Goal: Task Accomplishment & Management: Manage account settings

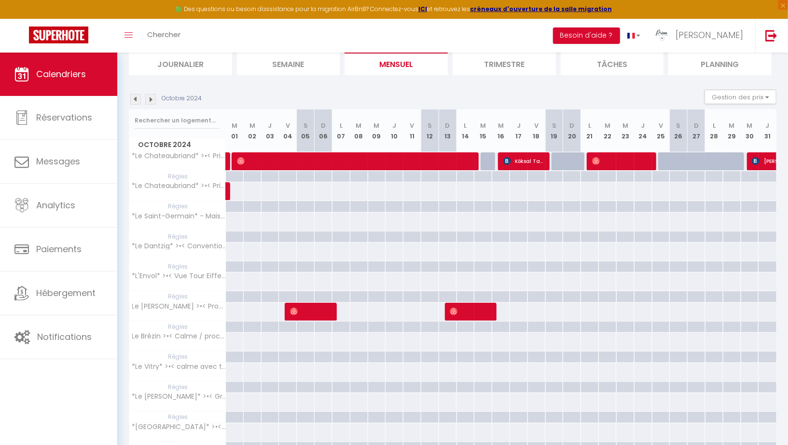
click at [135, 100] on img at bounding box center [135, 99] width 11 height 11
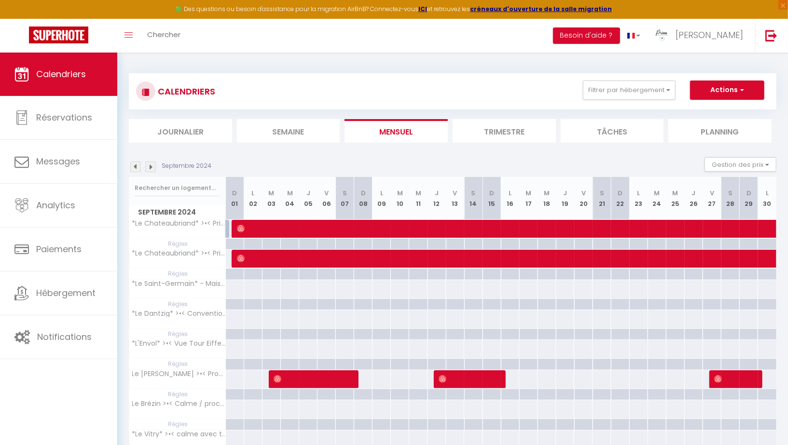
scroll to position [0, 0]
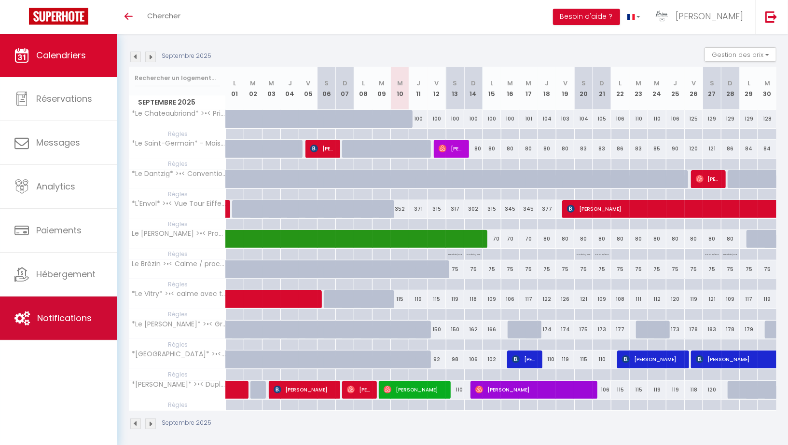
click at [77, 318] on span "Notifications" at bounding box center [64, 318] width 55 height 12
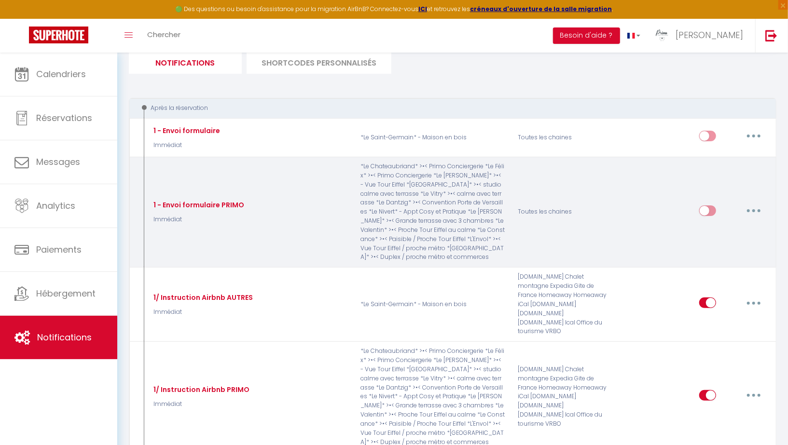
scroll to position [69, 0]
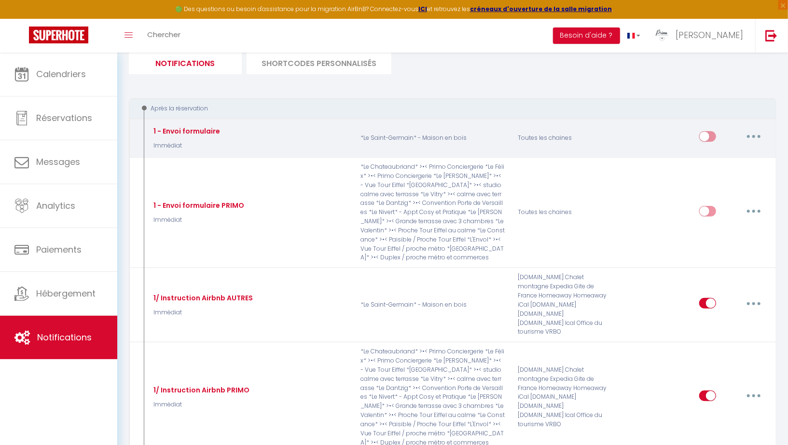
click at [751, 137] on button "button" at bounding box center [753, 136] width 27 height 15
click at [717, 212] on link "Supprimer" at bounding box center [728, 211] width 71 height 16
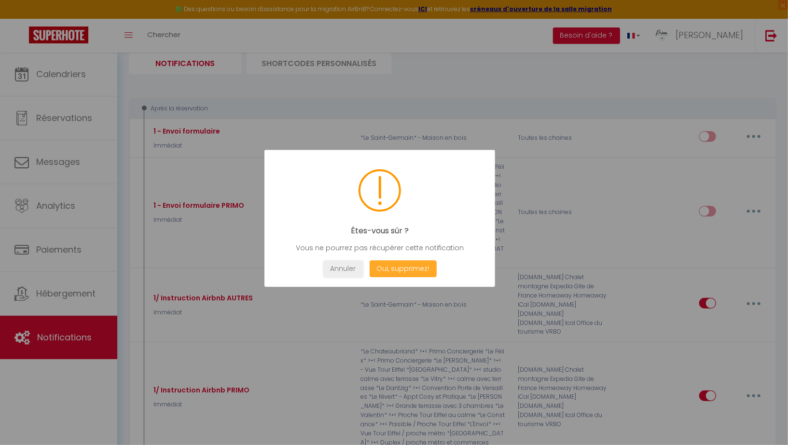
click at [408, 264] on button "Oui, supprimez!" at bounding box center [402, 269] width 67 height 17
checkbox input "true"
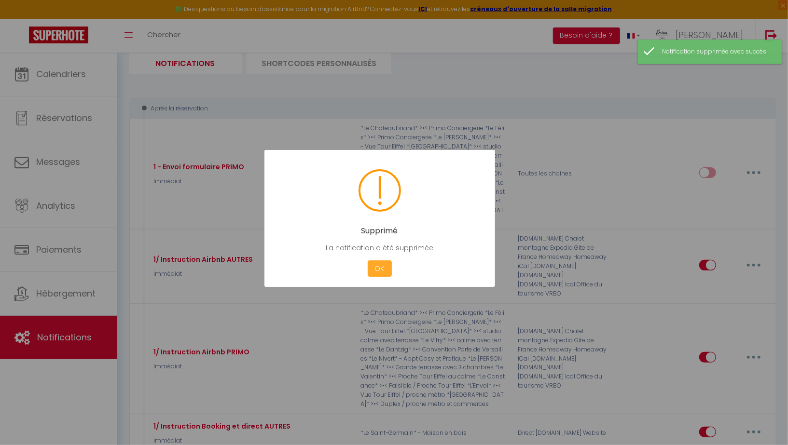
click at [381, 270] on button "OK" at bounding box center [380, 269] width 24 height 17
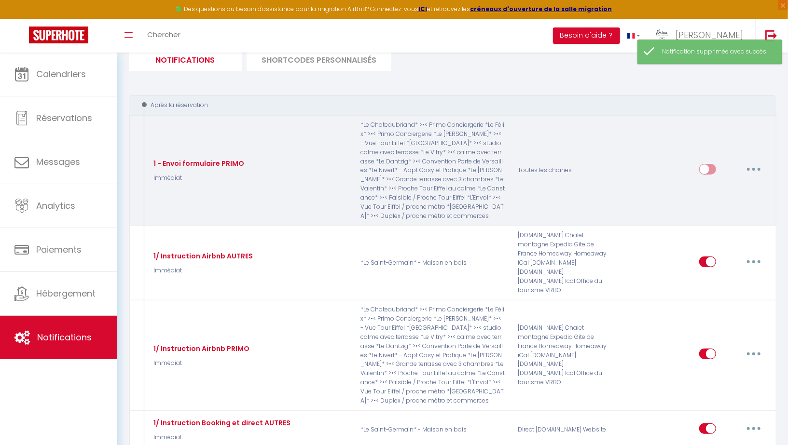
scroll to position [95, 0]
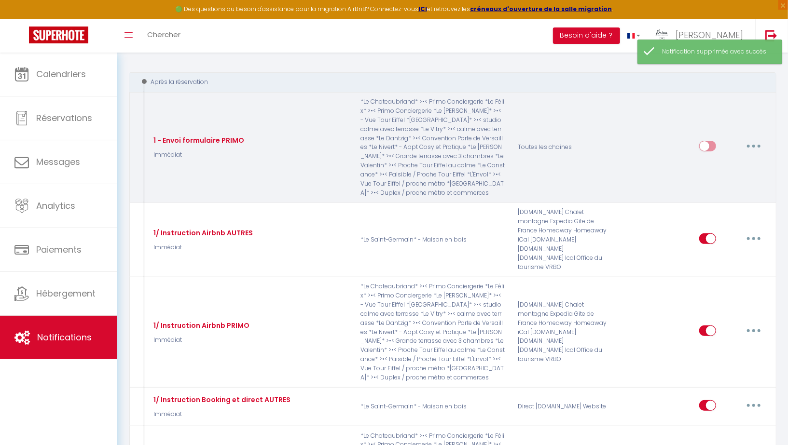
click at [753, 147] on button "button" at bounding box center [753, 145] width 27 height 15
click at [718, 215] on link "Supprimer" at bounding box center [728, 220] width 71 height 16
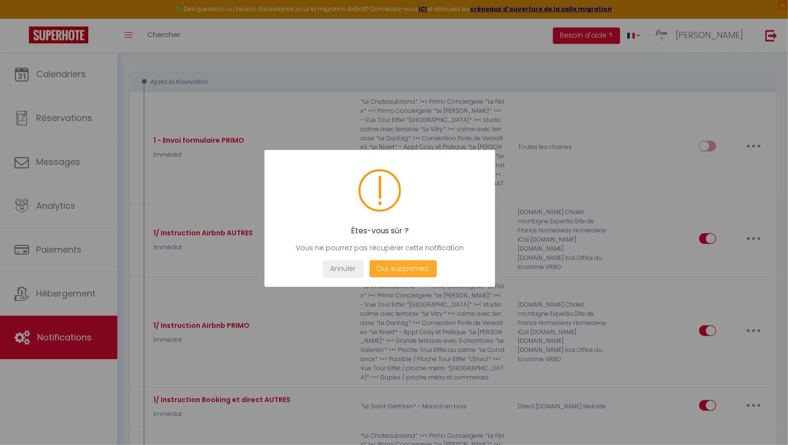
click at [402, 269] on button "Oui, supprimez!" at bounding box center [402, 269] width 67 height 17
checkbox input "true"
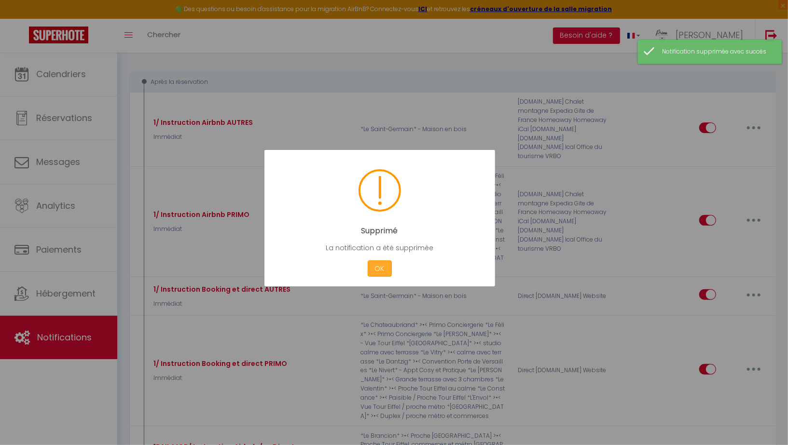
click at [383, 270] on button "OK" at bounding box center [380, 269] width 24 height 17
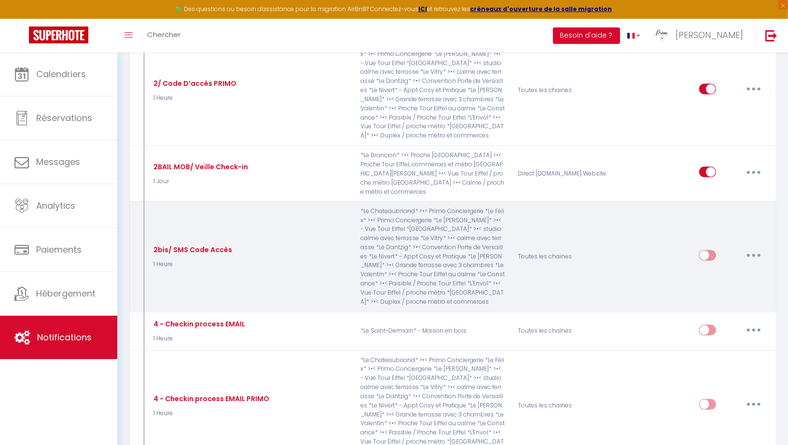
scroll to position [957, 0]
click at [759, 247] on button "button" at bounding box center [753, 254] width 27 height 15
click at [707, 269] on link "Editer" at bounding box center [728, 277] width 71 height 16
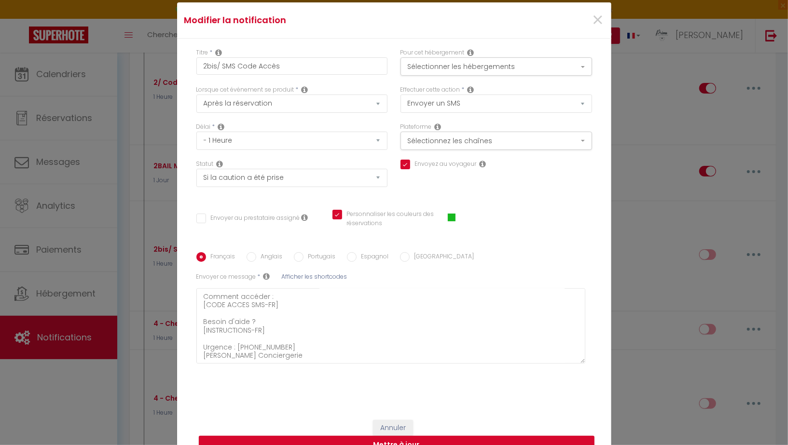
scroll to position [0, 0]
click at [598, 15] on span "×" at bounding box center [598, 20] width 12 height 29
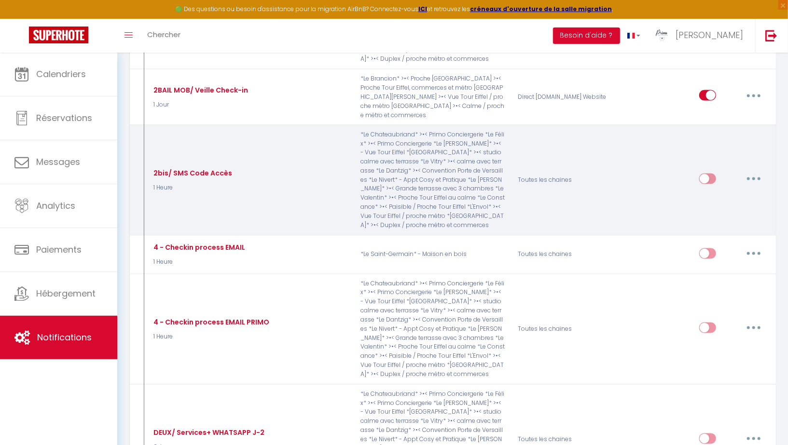
scroll to position [1033, 0]
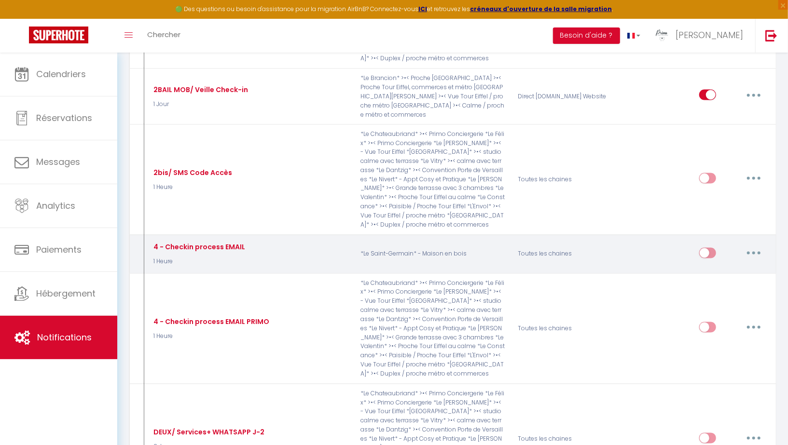
click at [755, 252] on icon "button" at bounding box center [753, 253] width 3 height 3
click at [713, 319] on link "Supprimer" at bounding box center [728, 327] width 71 height 16
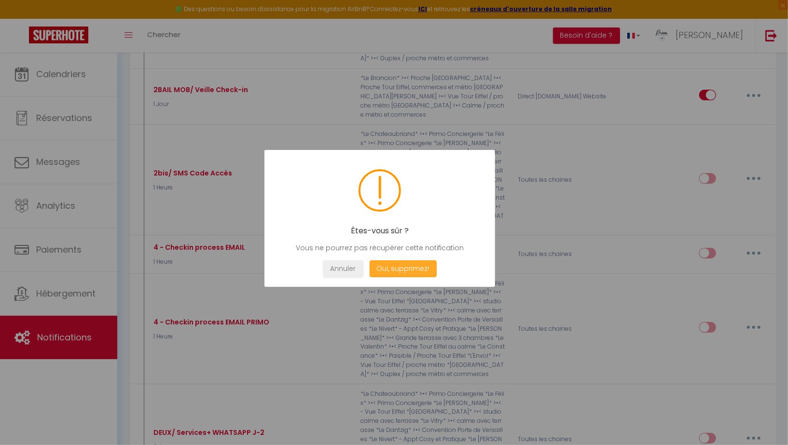
click at [422, 267] on button "Oui, supprimez!" at bounding box center [402, 269] width 67 height 17
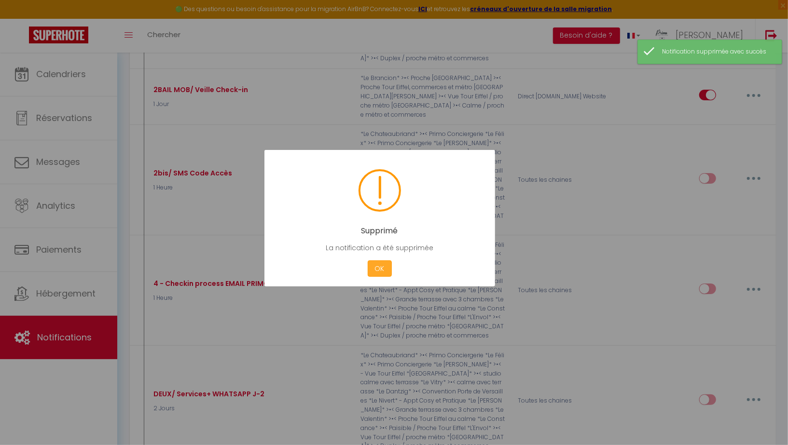
click at [379, 268] on button "OK" at bounding box center [380, 269] width 24 height 17
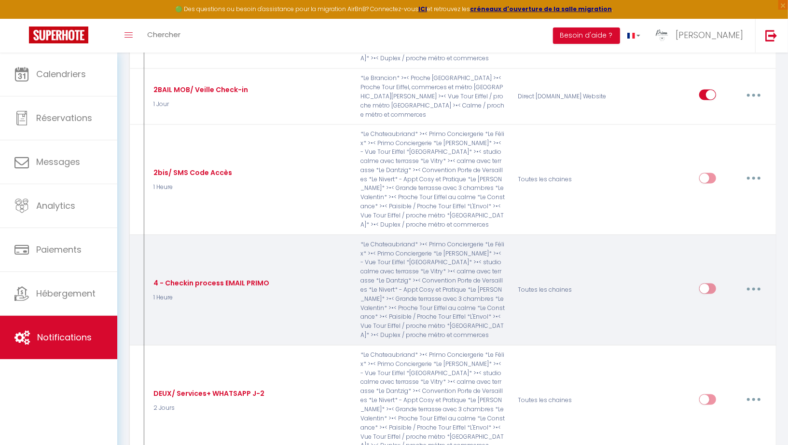
click at [753, 281] on button "button" at bounding box center [753, 288] width 27 height 15
click at [719, 355] on link "Supprimer" at bounding box center [728, 363] width 71 height 16
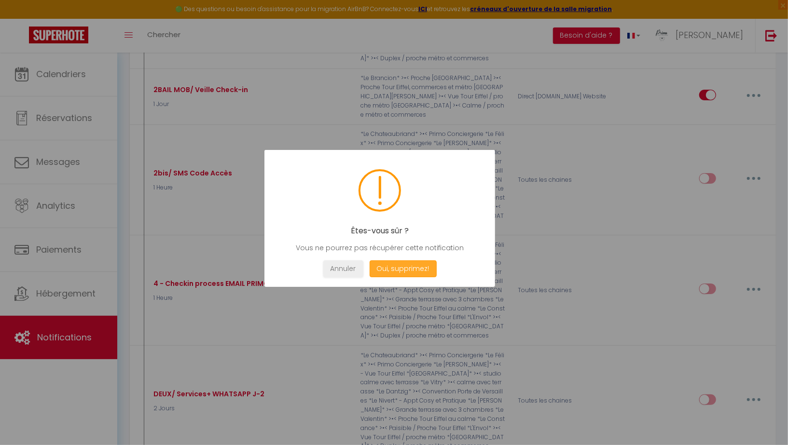
click at [408, 266] on button "Oui, supprimez!" at bounding box center [402, 269] width 67 height 17
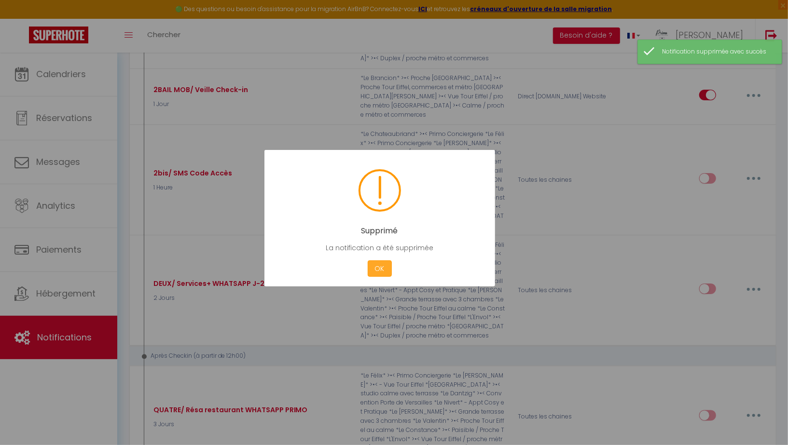
click at [379, 268] on button "OK" at bounding box center [380, 269] width 24 height 17
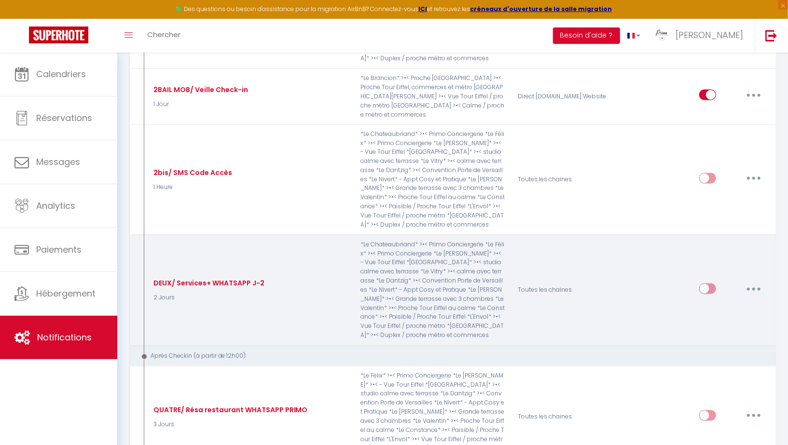
click at [741, 281] on button "button" at bounding box center [753, 288] width 27 height 15
click at [714, 303] on link "Editer" at bounding box center [728, 311] width 71 height 16
type input "DEUX/ Services+ WHATSAPP J-2"
select select "notification"
select select "2 Jours"
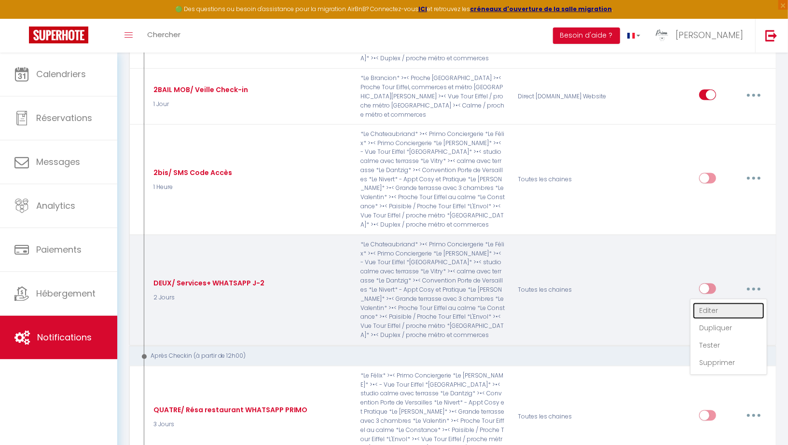
select select "if_booking_is_paid"
checkbox input "false"
checkbox input "true"
checkbox input "false"
radio input "true"
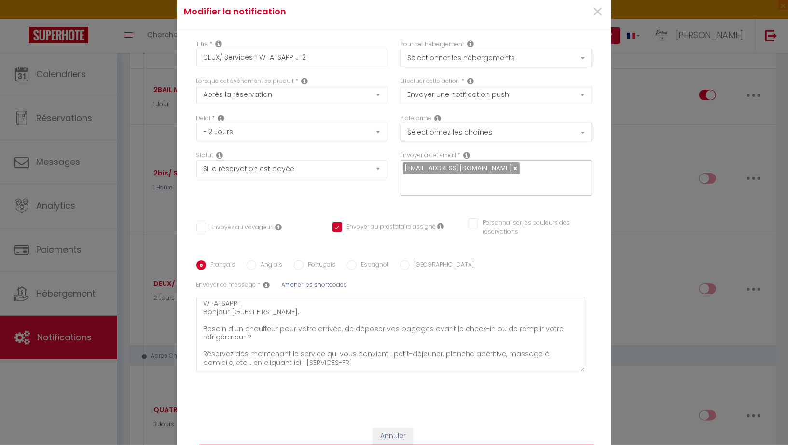
scroll to position [0, 0]
drag, startPoint x: 226, startPoint y: 64, endPoint x: 198, endPoint y: 64, distance: 27.5
click at [198, 64] on input "DEUX/ Services+ WHATSAPP J-2" at bounding box center [292, 57] width 192 height 17
type input "Services+ WHATSAPP J-2"
checkbox input "false"
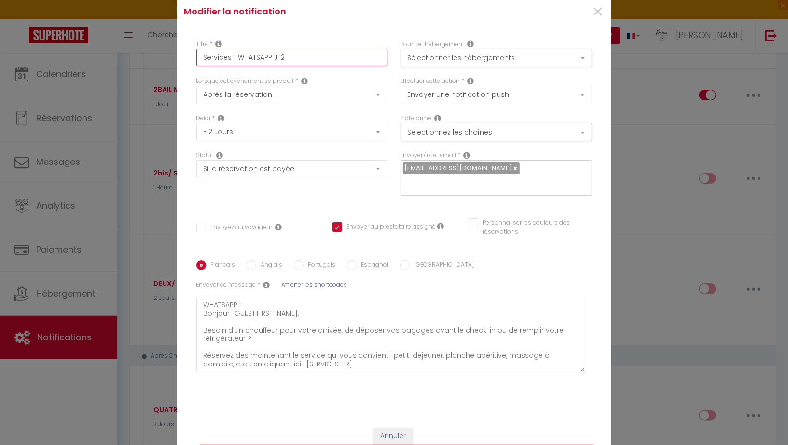
checkbox input "true"
checkbox input "false"
click at [235, 66] on input "Services+ WHATSAPP J-2" at bounding box center [292, 57] width 192 height 17
type input "Services+/ WHATSAPP J-2"
checkbox input "false"
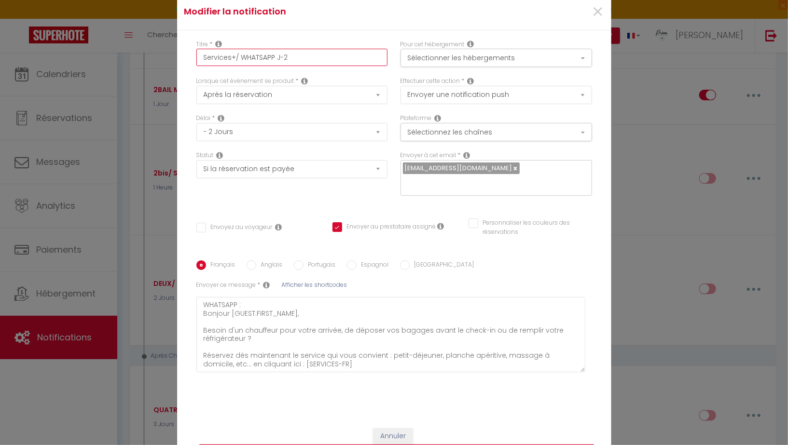
checkbox input "true"
checkbox input "false"
type input "Services+/ WHATSAPP J-2"
click at [441, 67] on button "Sélectionner les hébergements" at bounding box center [496, 58] width 192 height 18
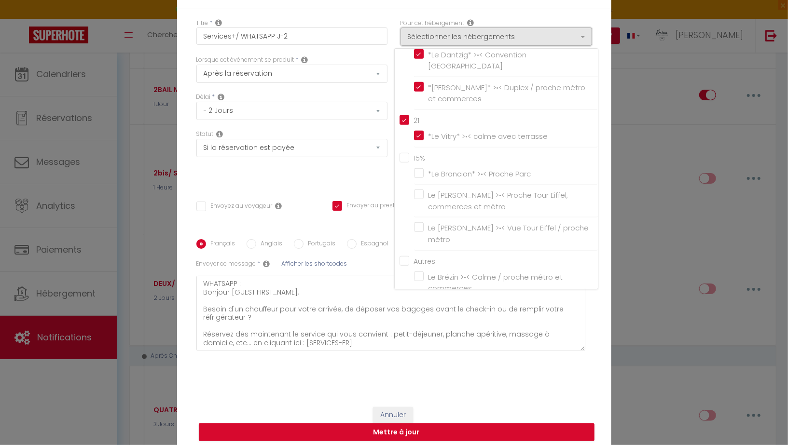
scroll to position [358, 0]
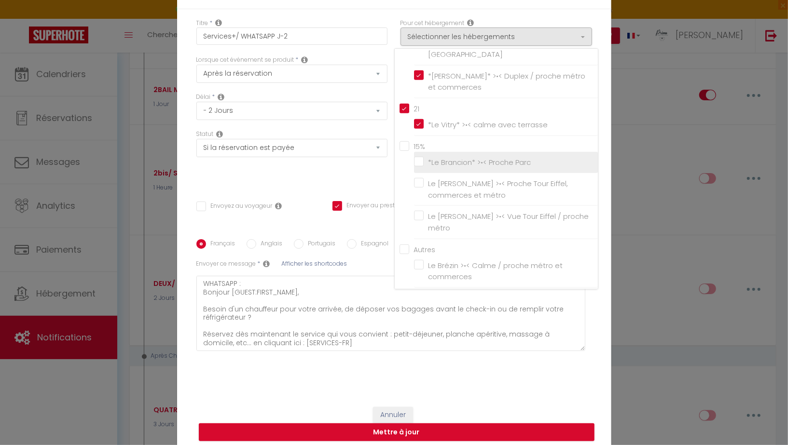
click at [421, 167] on input "*Le Brancion* >•< Proche Parc" at bounding box center [506, 162] width 184 height 10
checkbox input "true"
checkbox input "false"
checkbox input "true"
checkbox input "false"
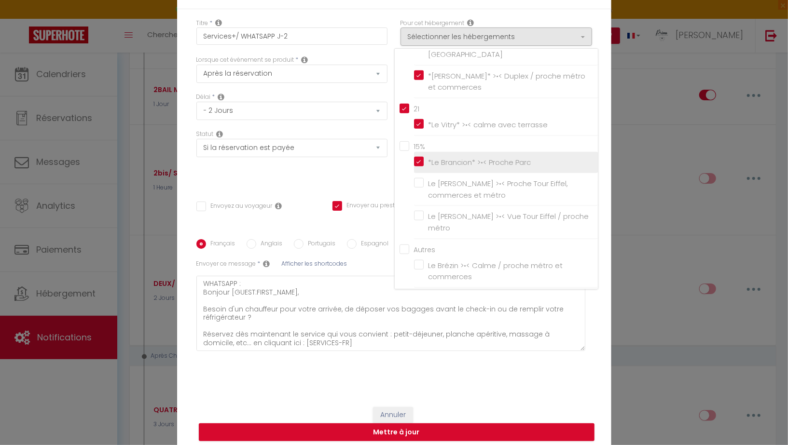
checkbox input "true"
checkbox input "false"
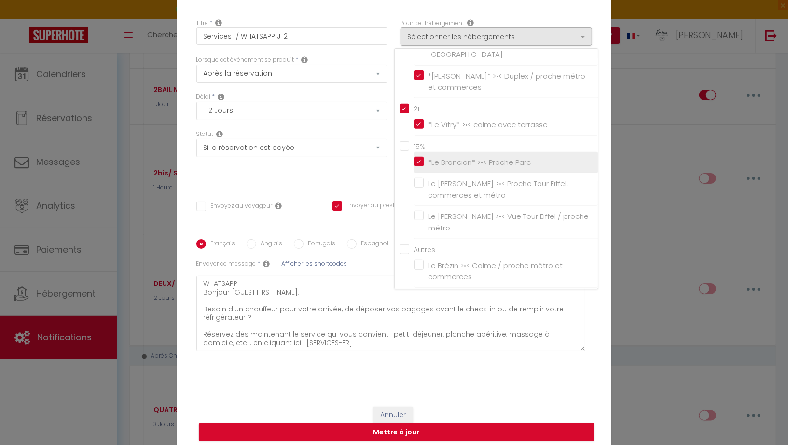
checkbox input "false"
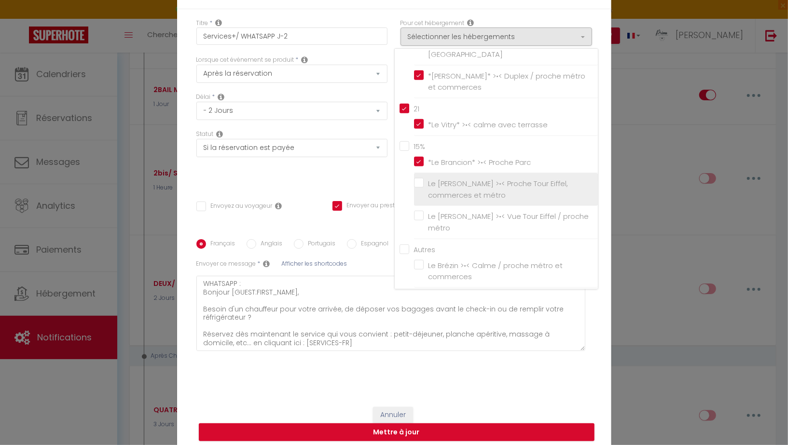
click at [418, 194] on input "Le [PERSON_NAME] >•< Proche Tour Eiffel, commerces et métro" at bounding box center [506, 190] width 184 height 10
checkbox input "true"
checkbox input "false"
checkbox input "true"
checkbox input "false"
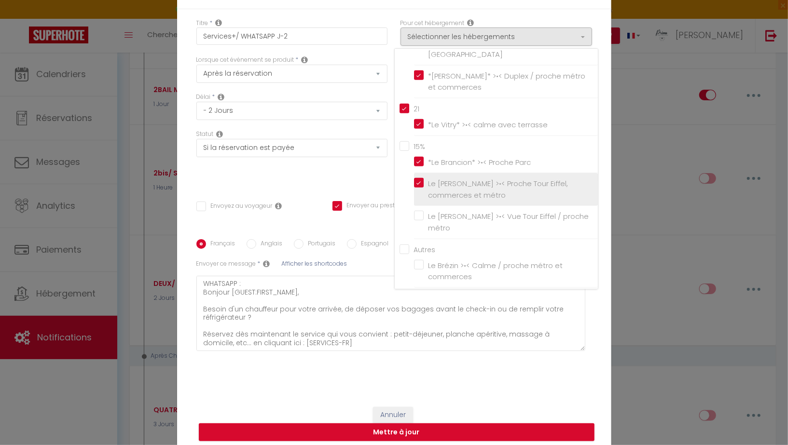
checkbox input "false"
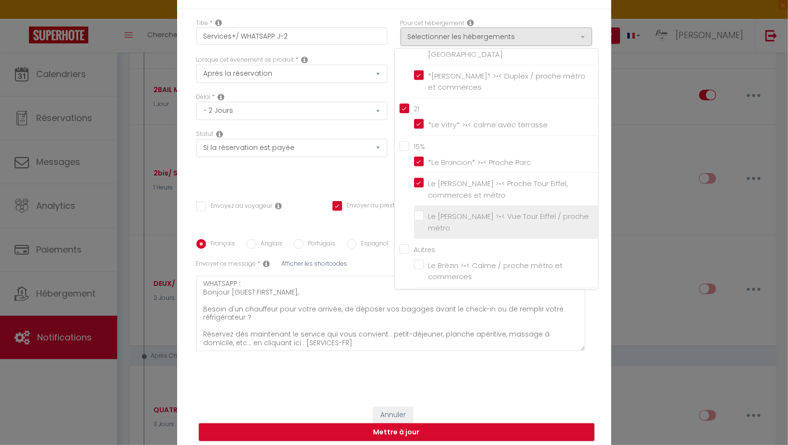
click at [418, 227] on input "Le [PERSON_NAME] >•< Vue Tour Eiffel / proche métro" at bounding box center [506, 223] width 184 height 10
checkbox input "true"
checkbox input "false"
checkbox input "true"
checkbox input "false"
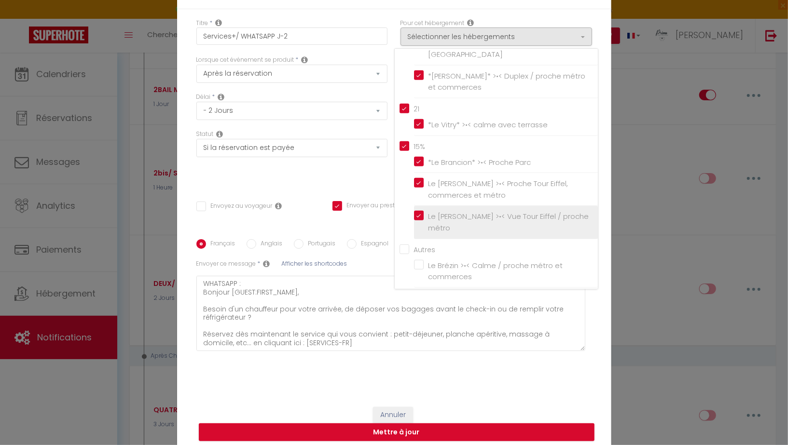
checkbox input "false"
checkbox input "true"
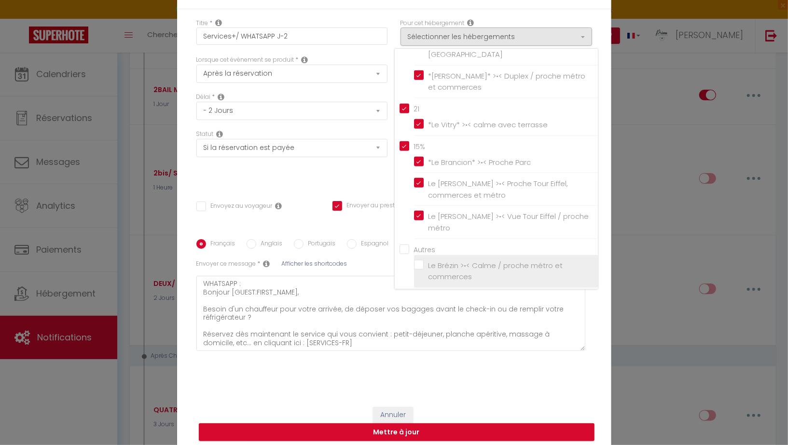
click at [424, 264] on label "Le Brézin >•< Calme / proche métro et commerces" at bounding box center [508, 271] width 168 height 23
click at [417, 266] on input "Le Brézin >•< Calme / proche métro et commerces" at bounding box center [506, 271] width 184 height 10
checkbox input "true"
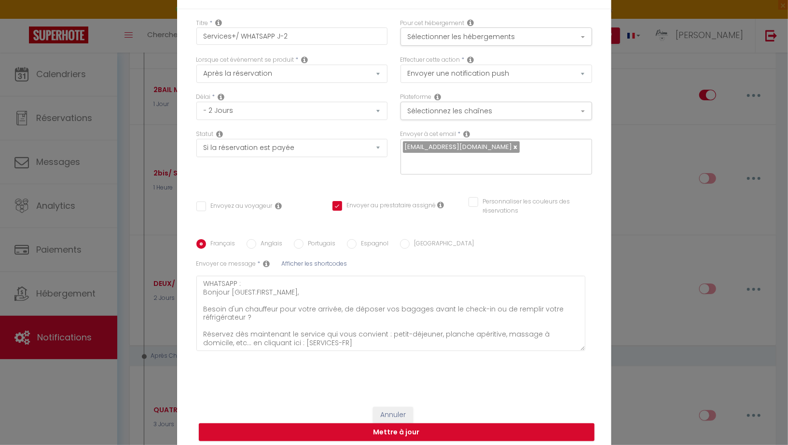
checkbox input "false"
checkbox input "true"
checkbox input "false"
checkbox input "true"
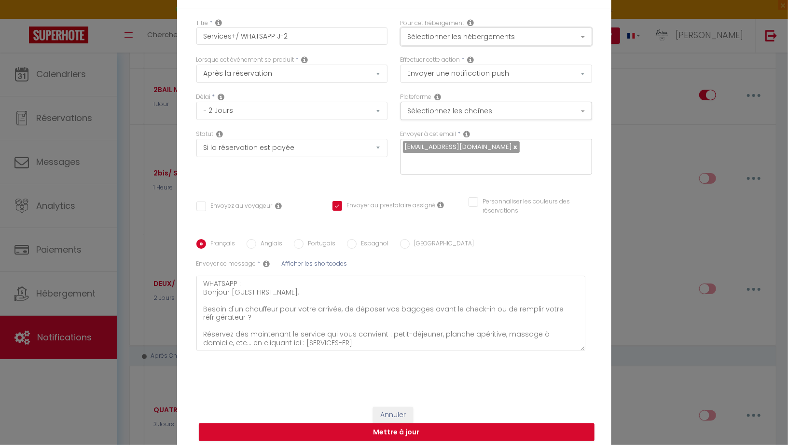
click at [481, 46] on button "Sélectionner les hébergements" at bounding box center [496, 37] width 192 height 18
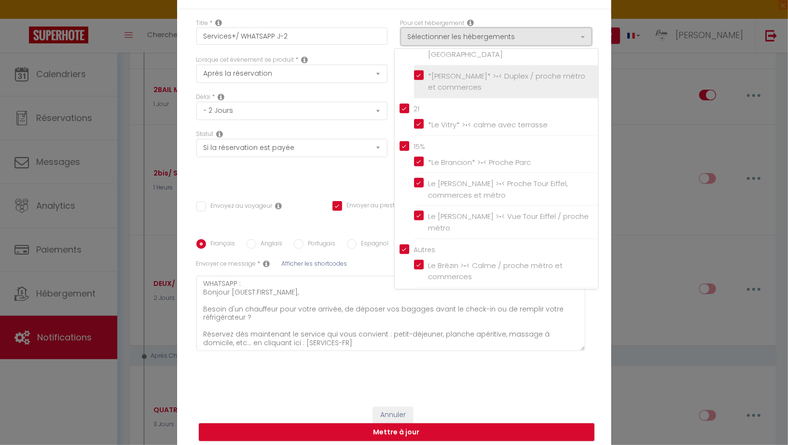
scroll to position [47, 0]
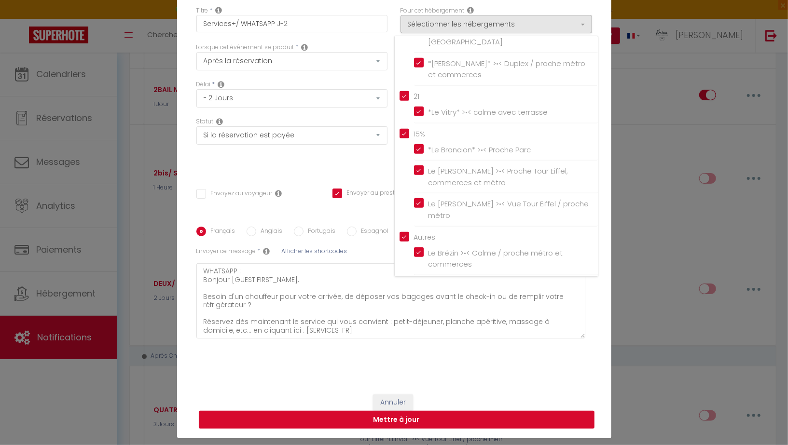
click at [385, 412] on button "Mettre à jour" at bounding box center [397, 420] width 396 height 18
checkbox input "false"
checkbox input "true"
checkbox input "false"
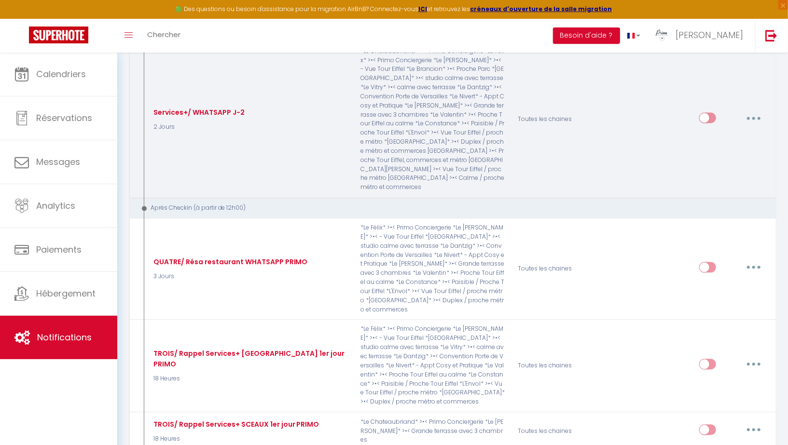
scroll to position [1269, 0]
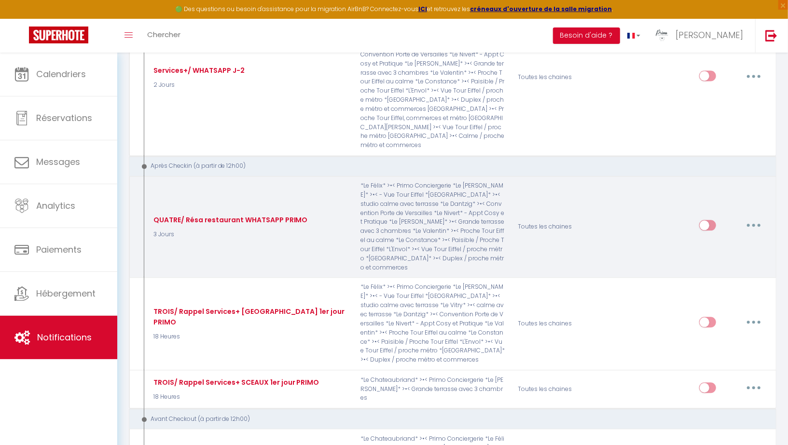
click at [757, 218] on button "button" at bounding box center [753, 225] width 27 height 15
click at [721, 239] on link "Editer" at bounding box center [728, 247] width 71 height 16
type input "QUATRE/ Résa restaurant WHATSAPP PRIMO"
select select "3"
select select "notification"
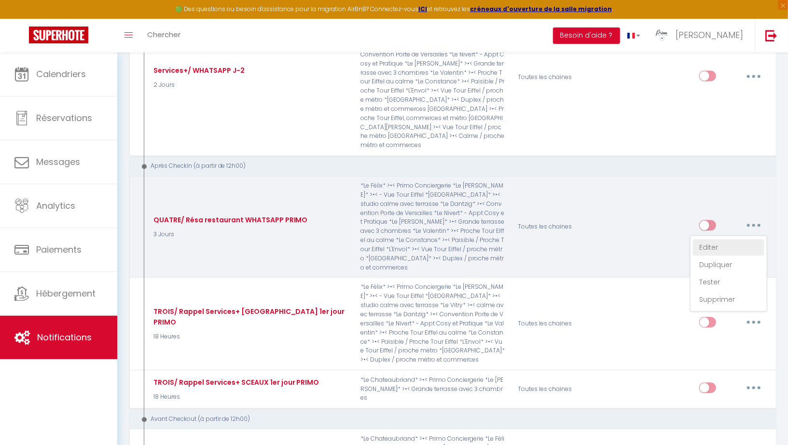
select select "3 Jours"
select select "if_booking_is_paid"
checkbox input "false"
checkbox input "true"
checkbox input "false"
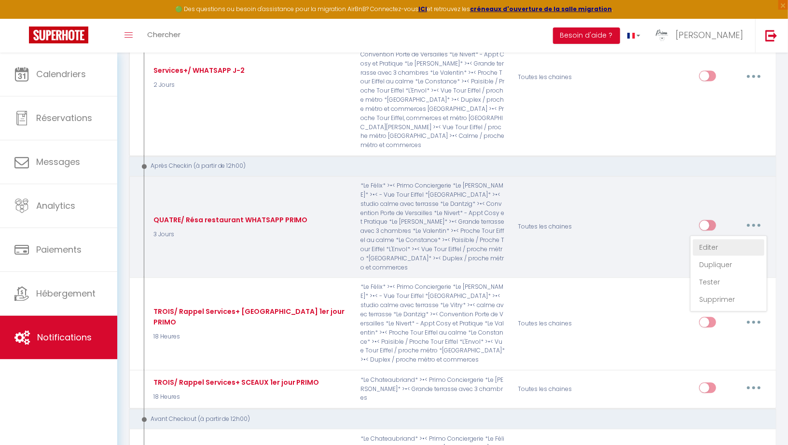
radio input "true"
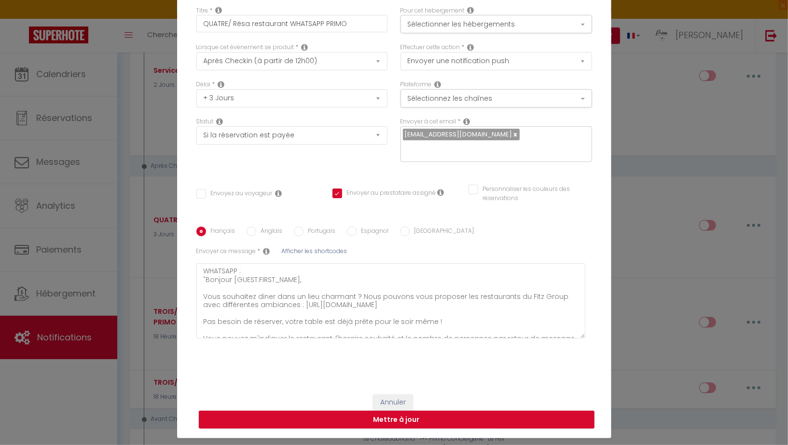
scroll to position [5, 0]
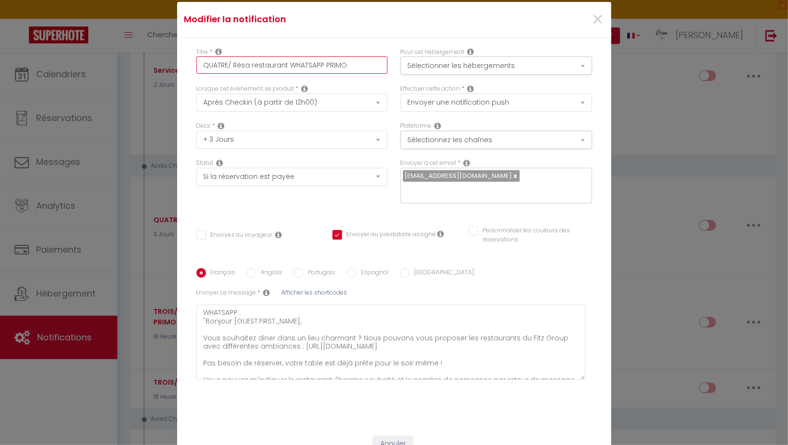
drag, startPoint x: 229, startPoint y: 73, endPoint x: 169, endPoint y: 73, distance: 59.3
click at [169, 73] on div "Modifier la notification × Titre * QUATRE/ Résa restaurant WHATSAPP PRIMO Pour …" at bounding box center [394, 222] width 788 height 445
type input "S/ Résa restaurant WHATSAPP PRIMO"
checkbox input "false"
checkbox input "true"
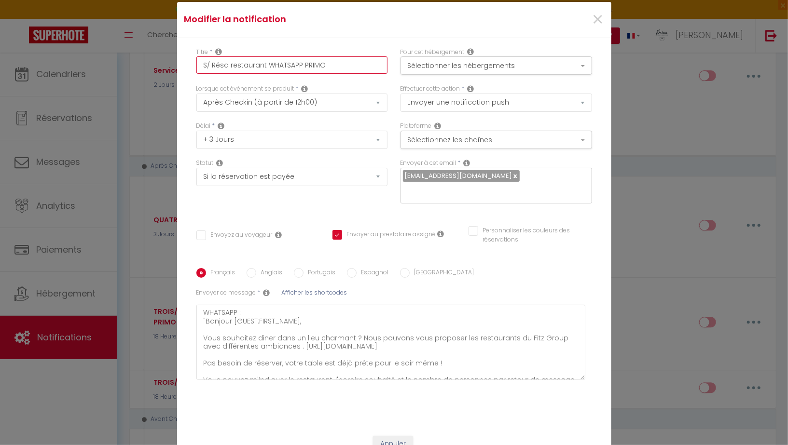
checkbox input "false"
type input "Se/ Résa restaurant WHATSAPP PRIMO"
checkbox input "false"
checkbox input "true"
checkbox input "false"
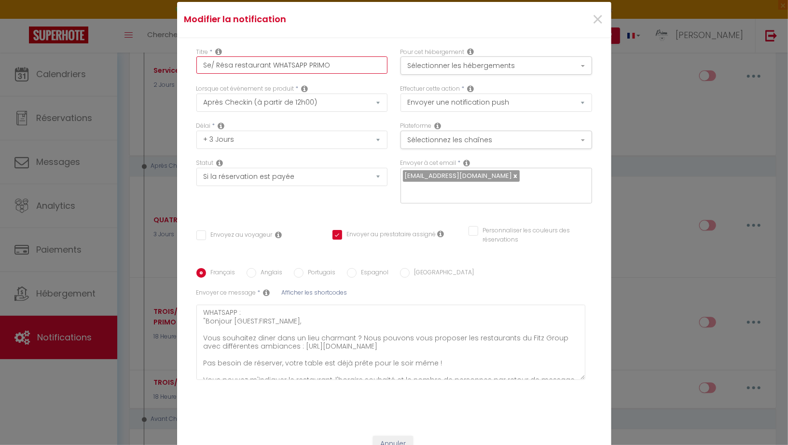
type input "Ser/ Résa restaurant WHATSAPP PRIMO"
checkbox input "false"
checkbox input "true"
checkbox input "false"
type input "Serv/ Résa restaurant WHATSAPP PRIMO"
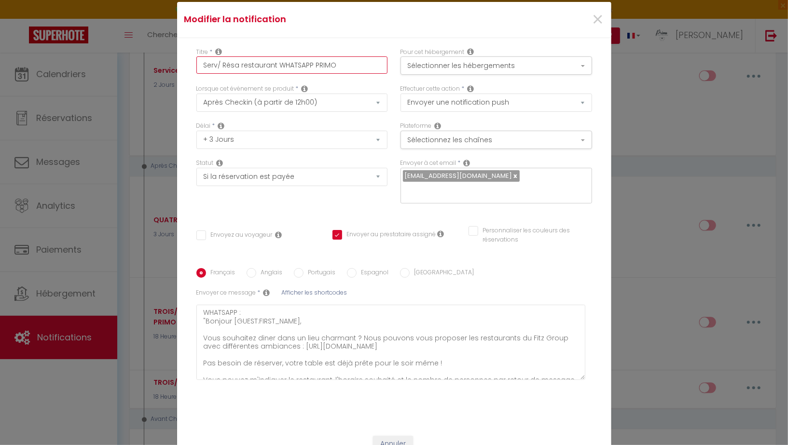
checkbox input "false"
checkbox input "true"
checkbox input "false"
type input "Servi/ Résa restaurant WHATSAPP PRIMO"
checkbox input "false"
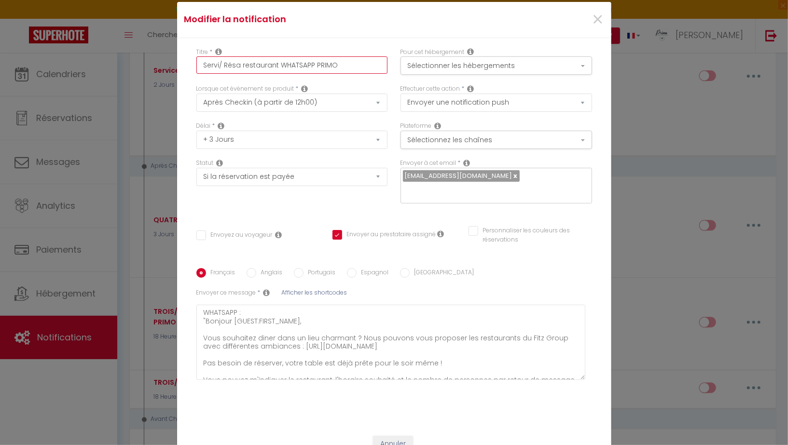
checkbox input "true"
checkbox input "false"
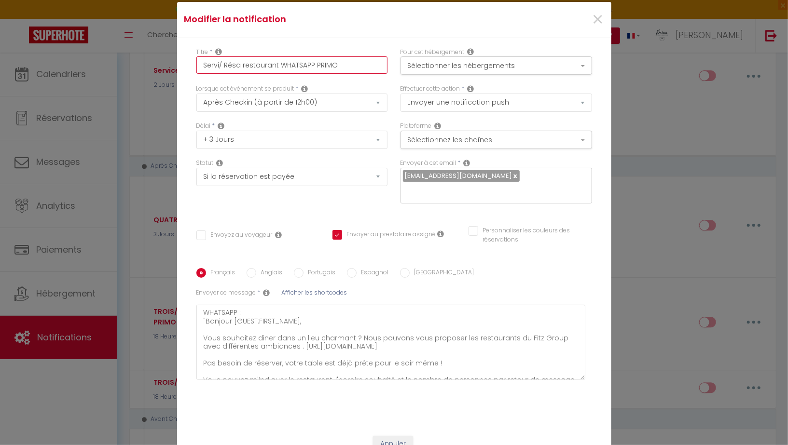
checkbox input "false"
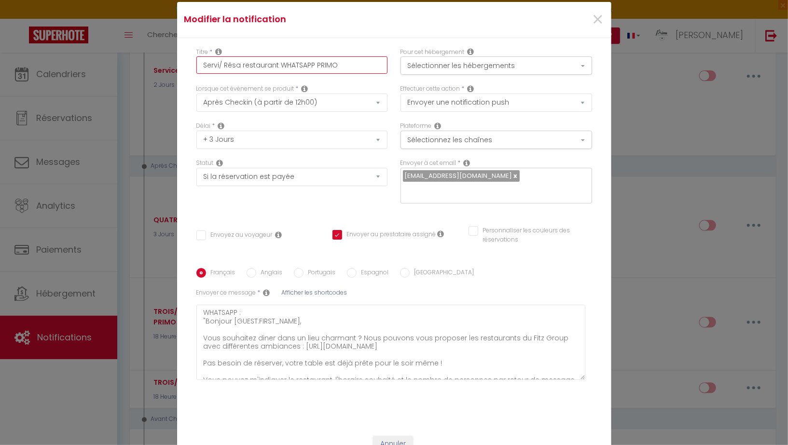
type input "Servic/ Résa restaurant WHATSAPP PRIMO"
checkbox input "false"
checkbox input "true"
checkbox input "false"
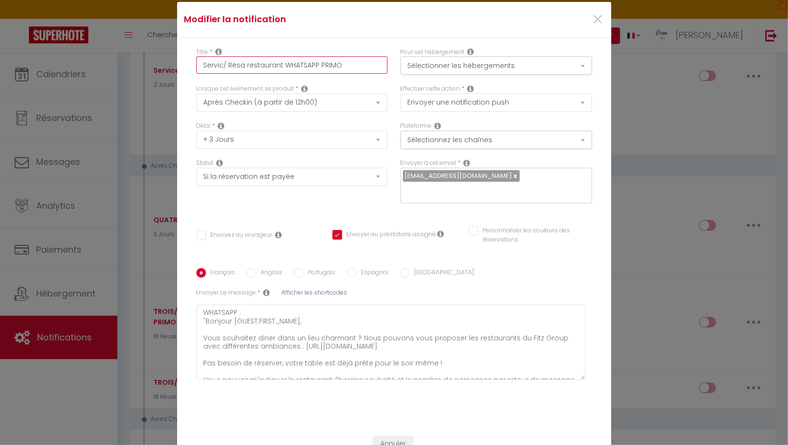
checkbox input "false"
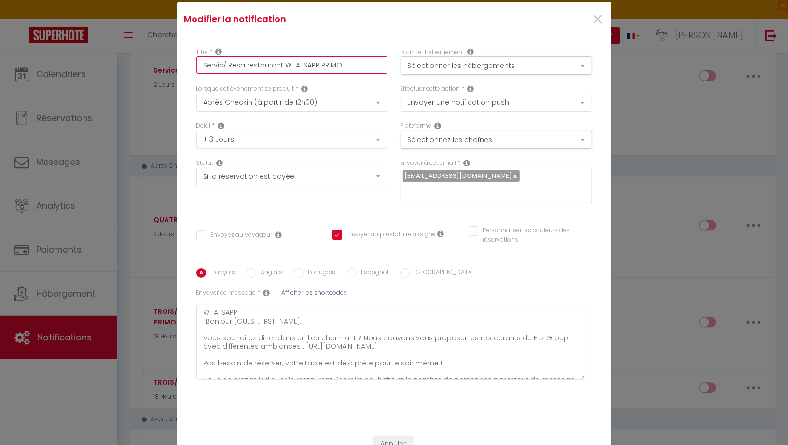
checkbox input "false"
type input "Service/ Résa restaurant WHATSAPP PRIMO"
checkbox input "false"
checkbox input "true"
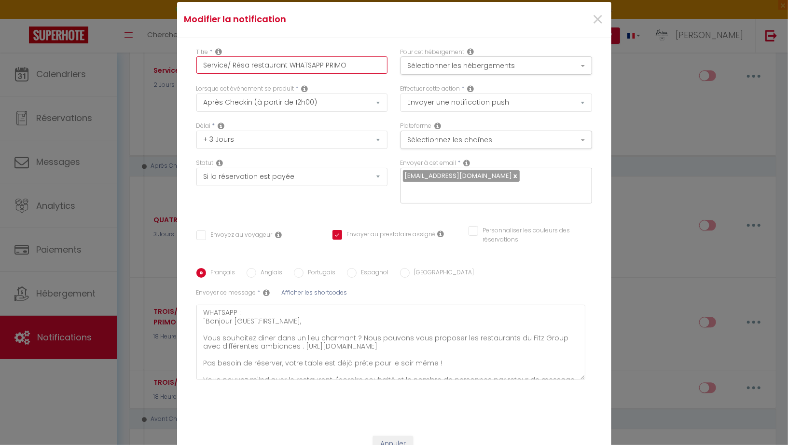
checkbox input "false"
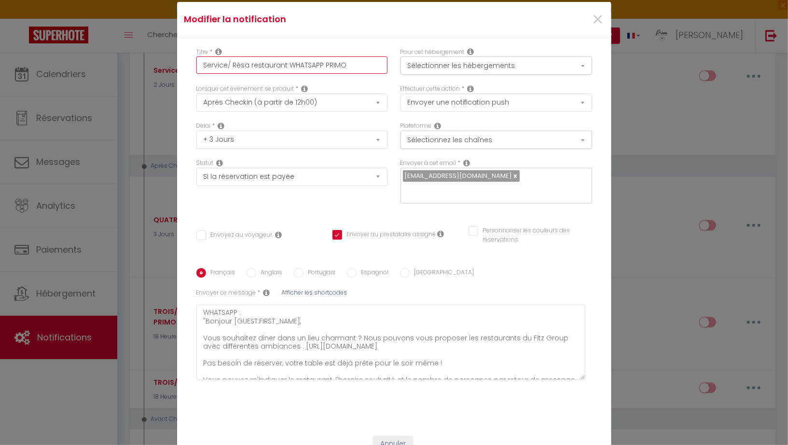
checkbox input "false"
type input "Services/ Résa restaurant WHATSAPP PRIMO"
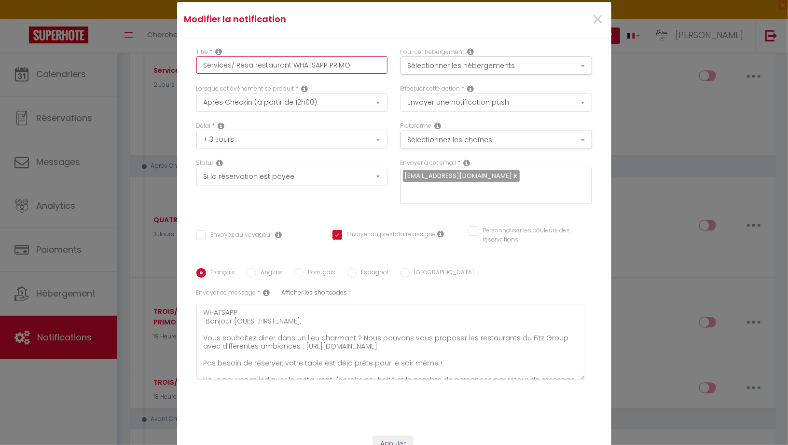
checkbox input "false"
checkbox input "true"
checkbox input "false"
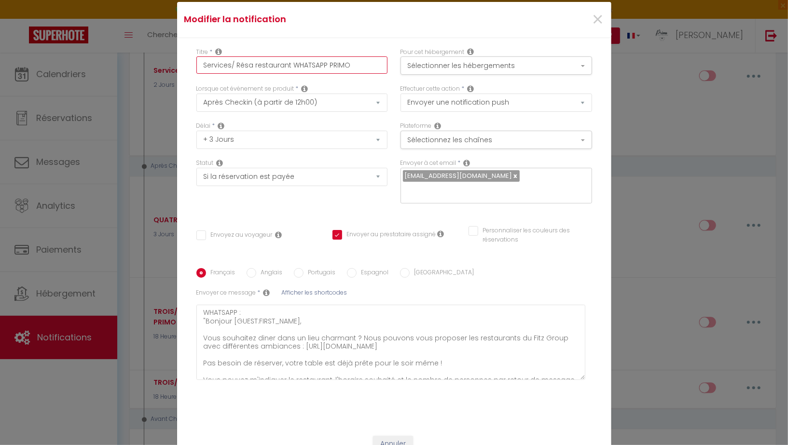
checkbox input "false"
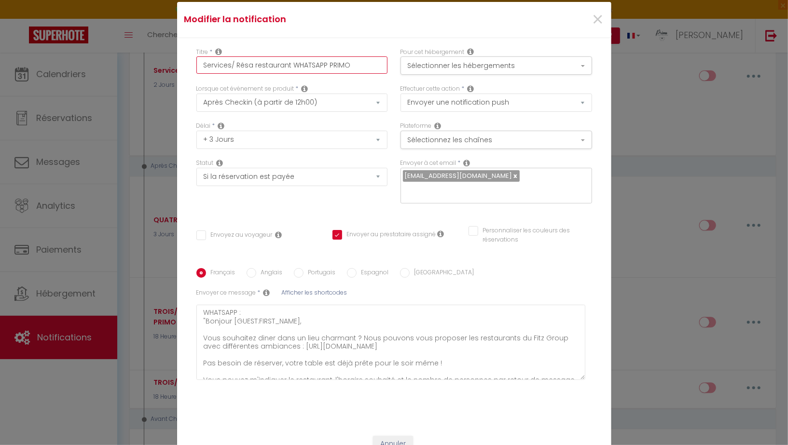
checkbox input "false"
type input "Services+/ Résa restaurant WHATSAPP PRIMO"
checkbox input "false"
checkbox input "true"
checkbox input "false"
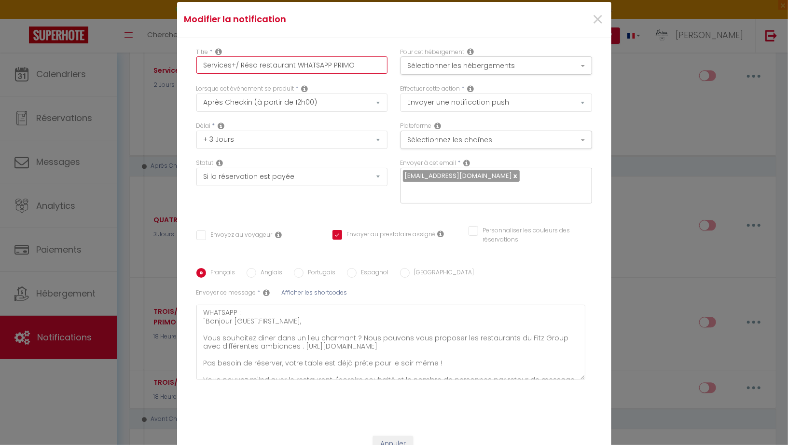
checkbox input "false"
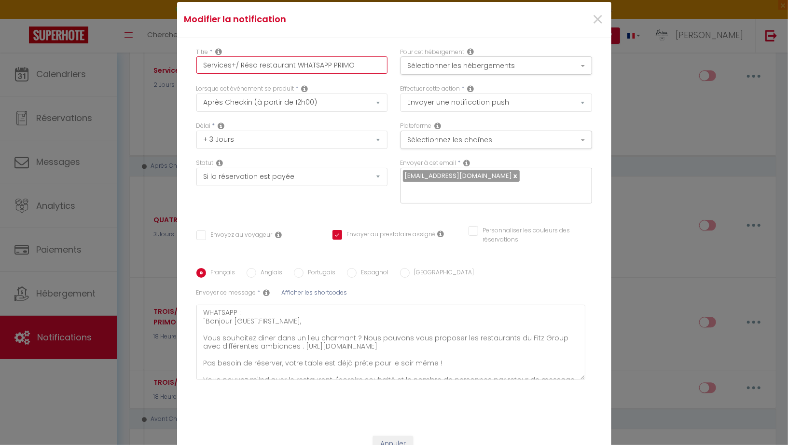
checkbox input "false"
type input "Services+/ Résa restaurant WHATSAPP PRIMO"
click at [488, 75] on button "Sélectionner les hébergements" at bounding box center [496, 65] width 192 height 18
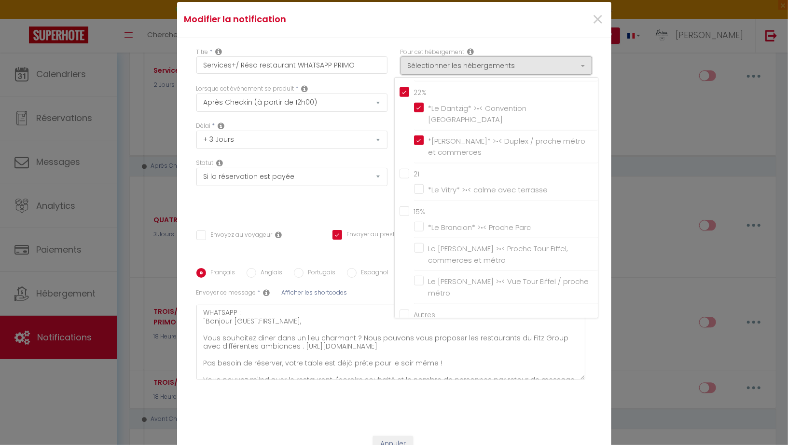
scroll to position [330, 0]
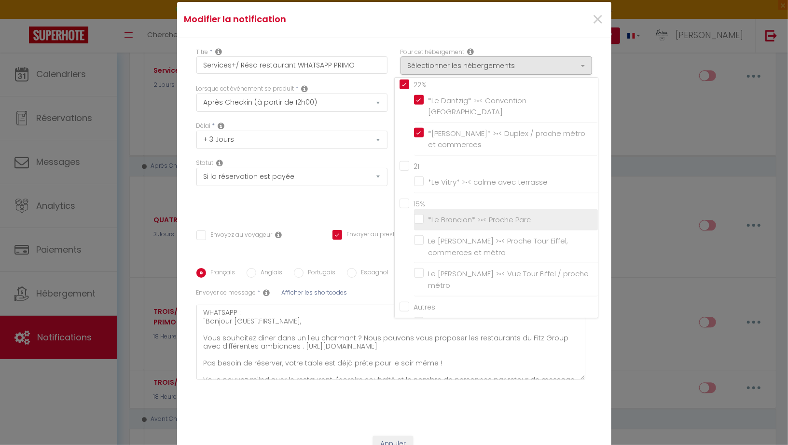
click at [418, 224] on input "*Le Brancion* >•< Proche Parc" at bounding box center [506, 220] width 184 height 10
checkbox input "true"
checkbox input "false"
checkbox input "true"
checkbox input "false"
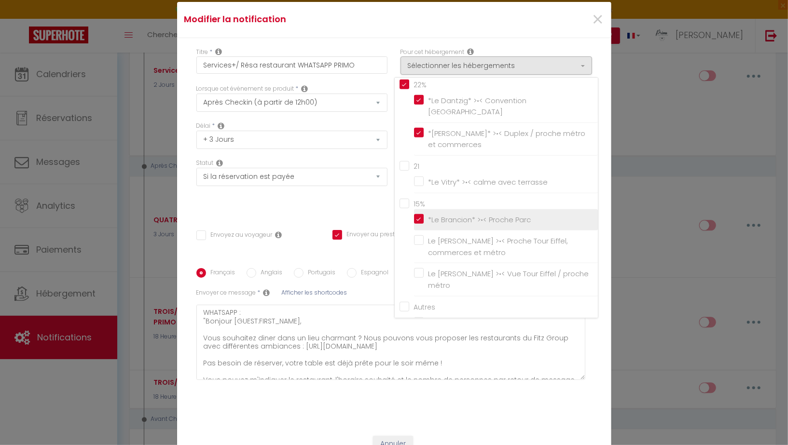
checkbox input "true"
checkbox input "false"
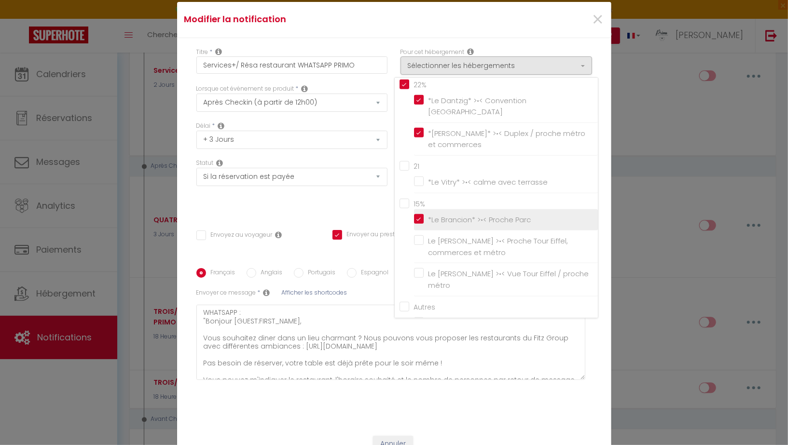
checkbox input "false"
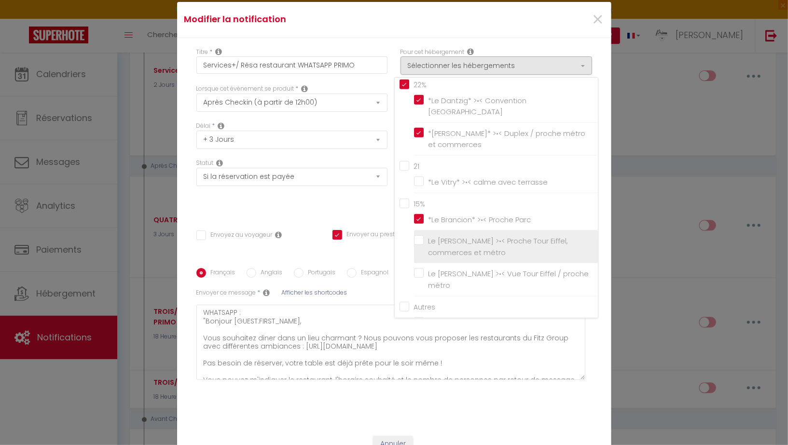
click at [424, 252] on label "Le [PERSON_NAME] >•< Proche Tour Eiffel, commerces et métro" at bounding box center [508, 246] width 168 height 23
click at [418, 252] on input "Le [PERSON_NAME] >•< Proche Tour Eiffel, commerces et métro" at bounding box center [506, 247] width 184 height 10
checkbox input "false"
checkbox input "true"
checkbox input "false"
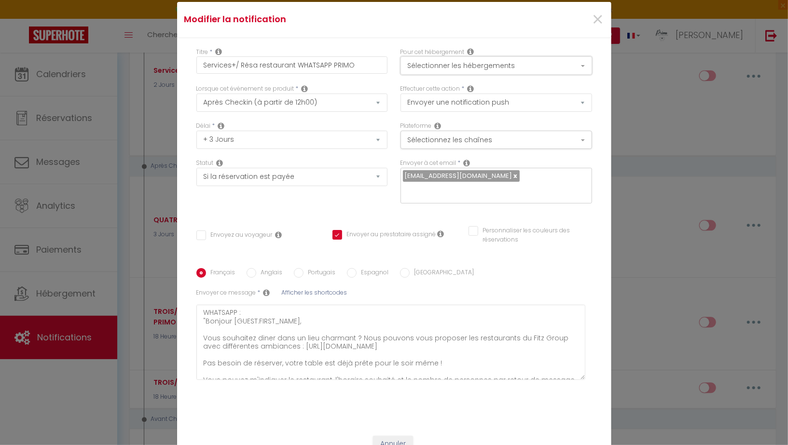
click at [500, 73] on button "Sélectionner les hébergements" at bounding box center [496, 65] width 192 height 18
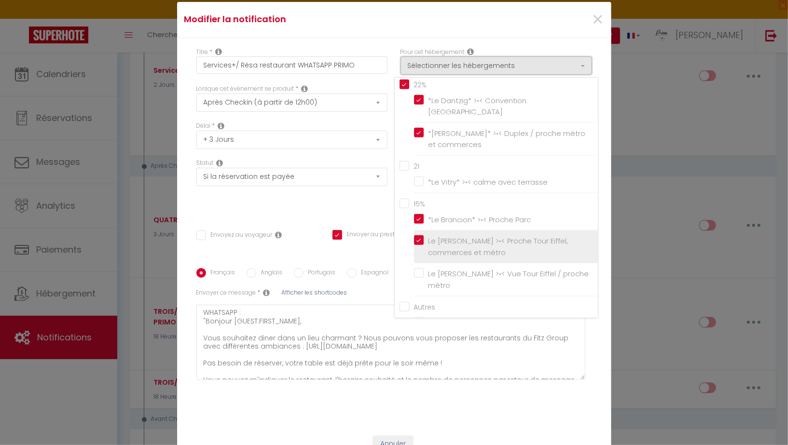
scroll to position [358, 0]
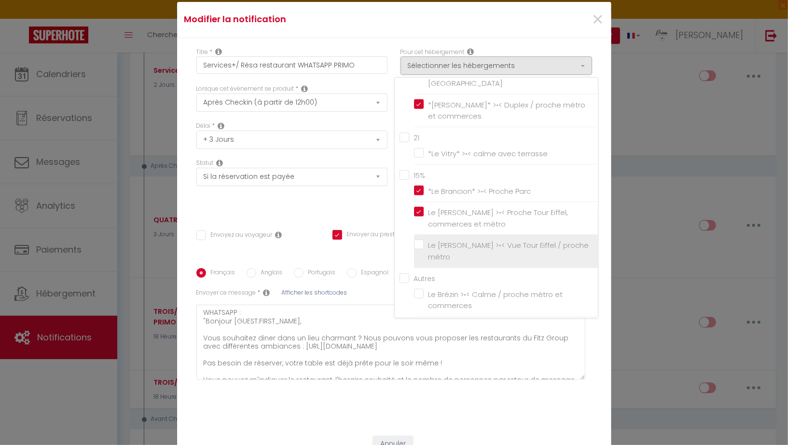
click at [417, 256] on input "Le [PERSON_NAME] >•< Vue Tour Eiffel / proche métro" at bounding box center [506, 252] width 184 height 10
checkbox input "true"
checkbox input "false"
checkbox input "true"
checkbox input "false"
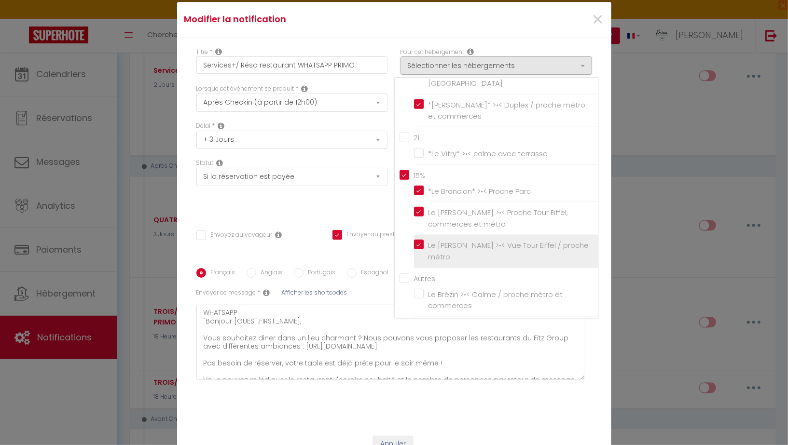
checkbox input "false"
checkbox input "true"
checkbox input "false"
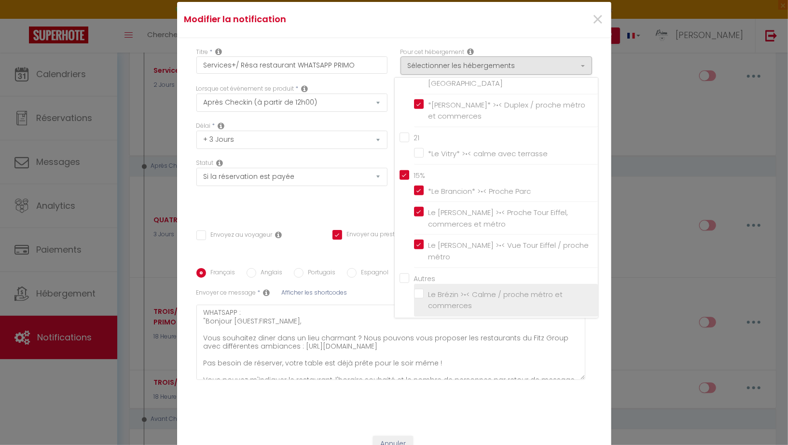
click at [424, 294] on label "Le Brézin >•< Calme / proche métro et commerces" at bounding box center [508, 300] width 168 height 23
click at [417, 295] on input "Le Brézin >•< Calme / proche métro et commerces" at bounding box center [506, 300] width 184 height 10
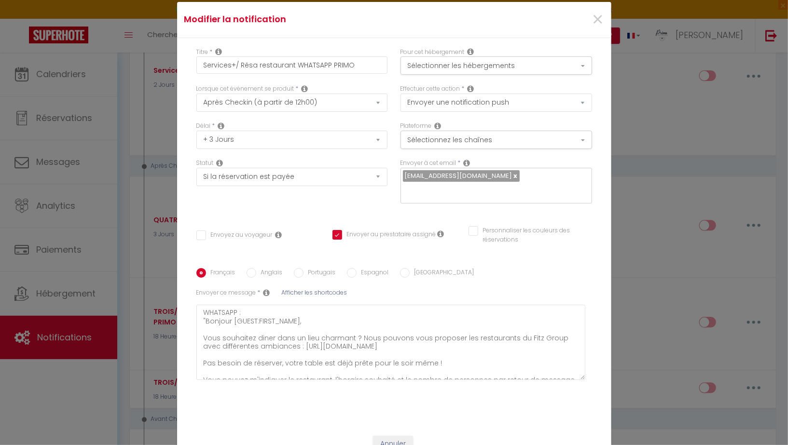
checkbox input "false"
checkbox input "true"
checkbox input "false"
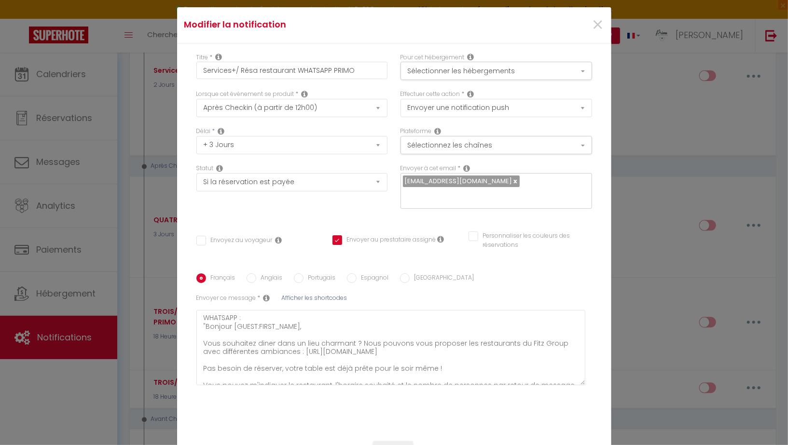
scroll to position [47, 0]
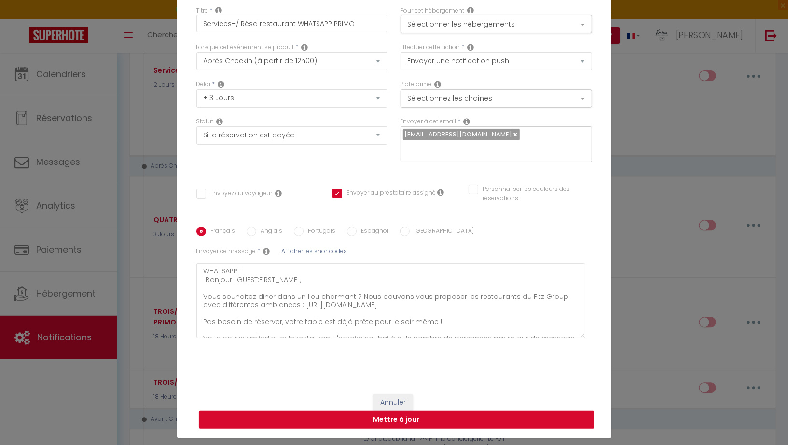
click at [396, 413] on button "Mettre à jour" at bounding box center [397, 420] width 396 height 18
checkbox input "false"
checkbox input "true"
checkbox input "false"
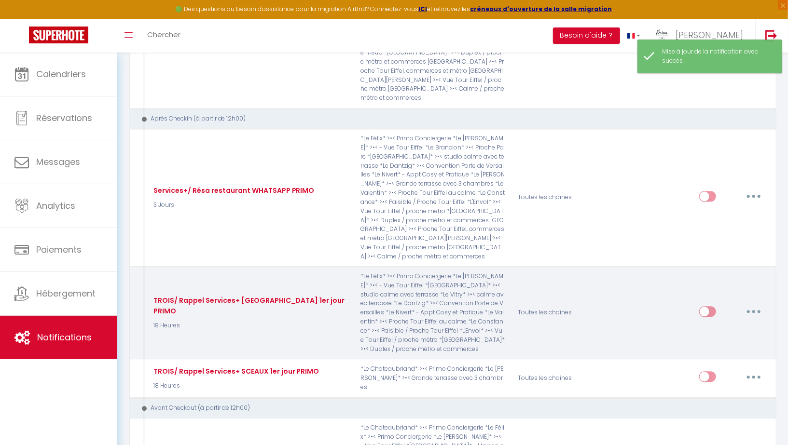
scroll to position [1317, 0]
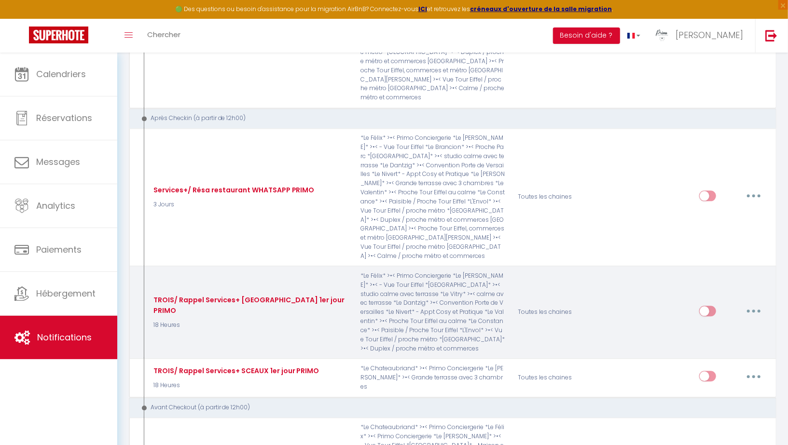
click at [755, 303] on button "button" at bounding box center [753, 310] width 27 height 15
click at [720, 325] on link "Editer" at bounding box center [728, 333] width 71 height 16
type input "TROIS/ Rappel Services+ PARIS 1er jour PRIMO"
select select "3"
select select "18 Heures"
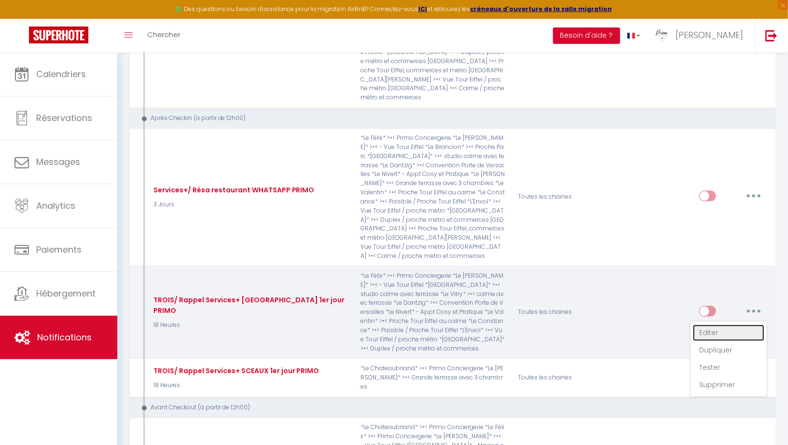
select select "if_booking_is_paid"
checkbox input "true"
checkbox input "false"
radio input "true"
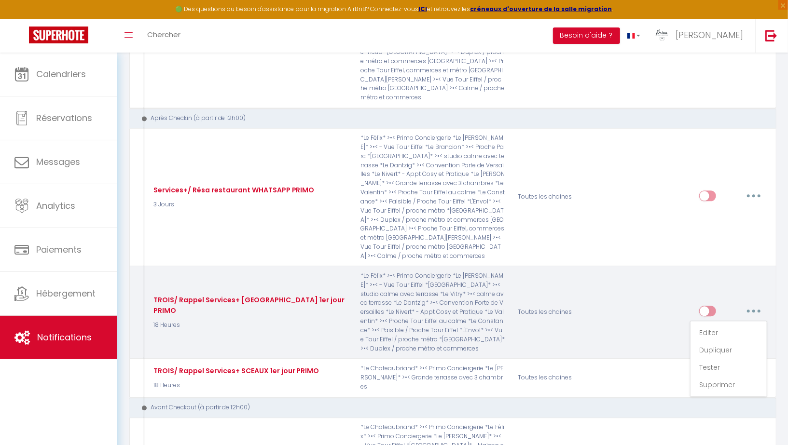
type input "A la recherche d'une expérience authentique ?"
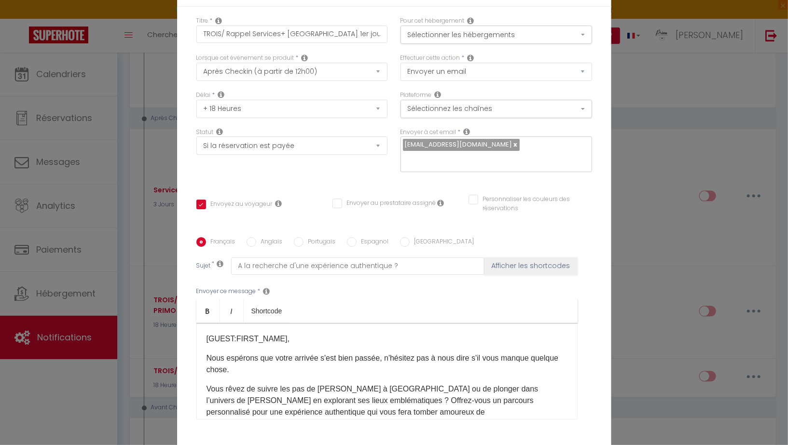
scroll to position [69, 0]
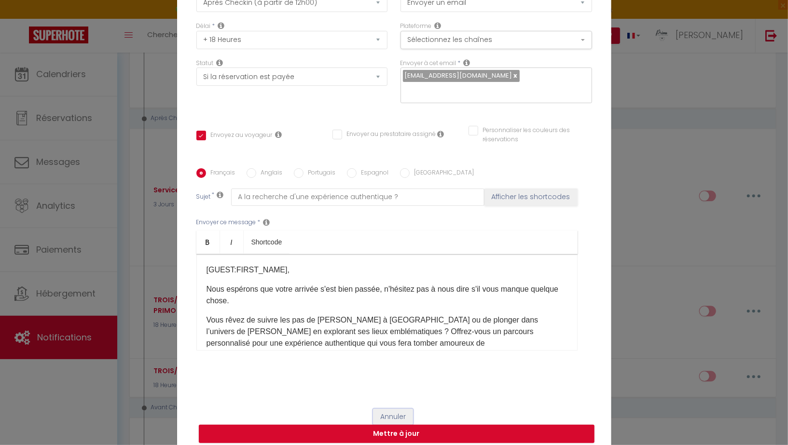
click at [391, 409] on button "Annuler" at bounding box center [393, 417] width 40 height 16
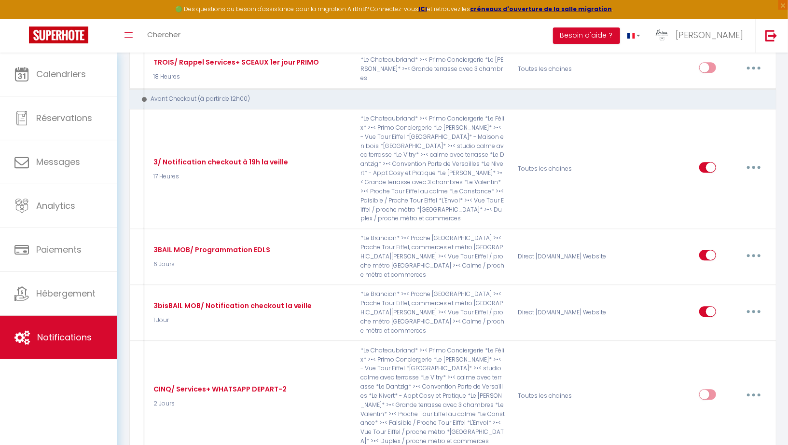
scroll to position [1626, 0]
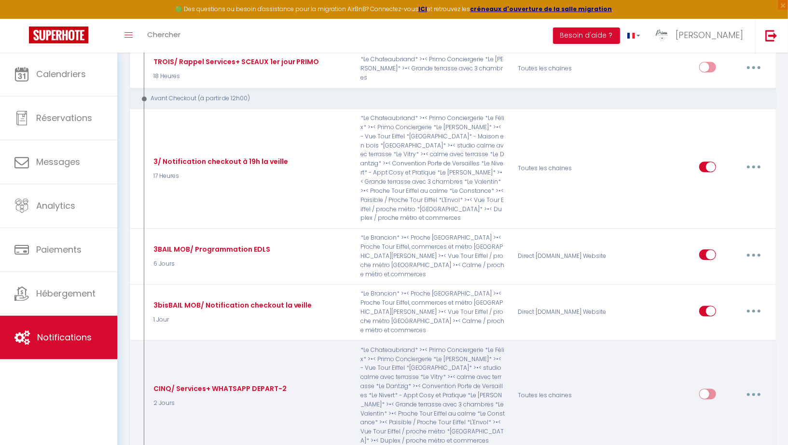
click at [754, 393] on icon "button" at bounding box center [753, 394] width 3 height 3
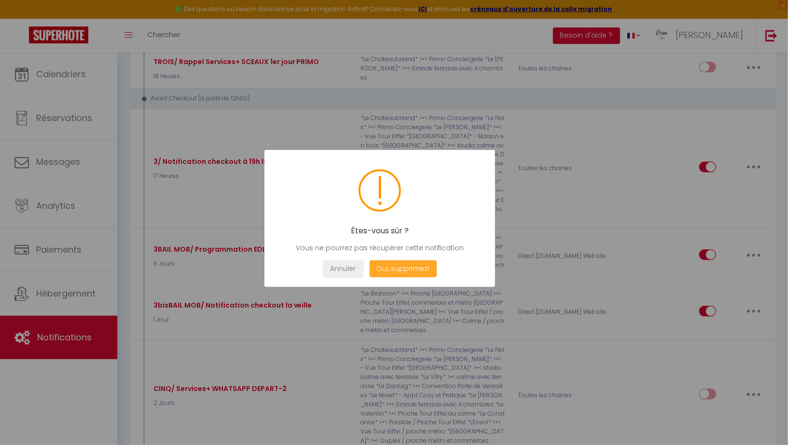
click at [386, 262] on button "Oui, supprimez!" at bounding box center [402, 269] width 67 height 17
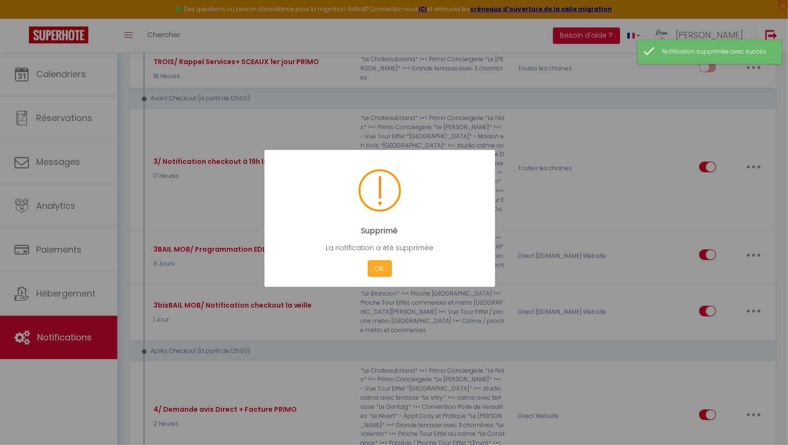
click at [378, 267] on button "OK" at bounding box center [380, 269] width 24 height 17
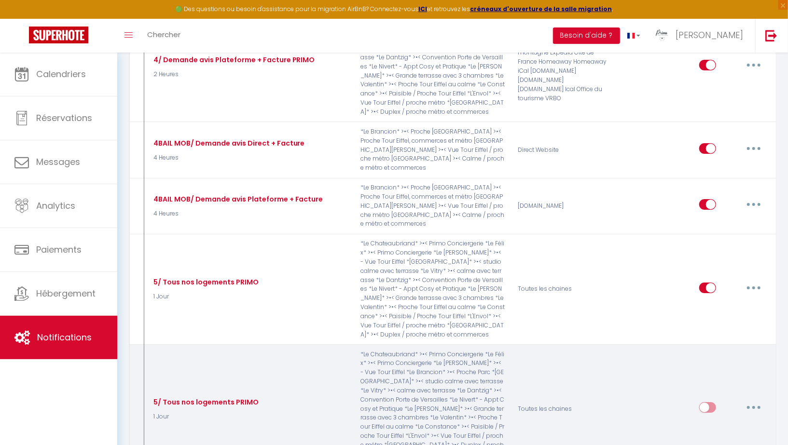
scroll to position [2170, 0]
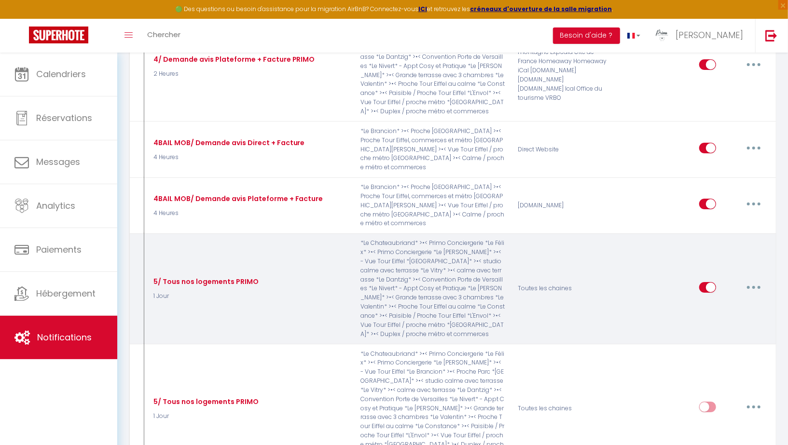
click at [754, 286] on icon "button" at bounding box center [753, 287] width 3 height 3
click at [712, 301] on link "Editer" at bounding box center [728, 309] width 71 height 16
type input "5/ Tous nos logements PRIMO"
select select "5"
select select "1 Jour"
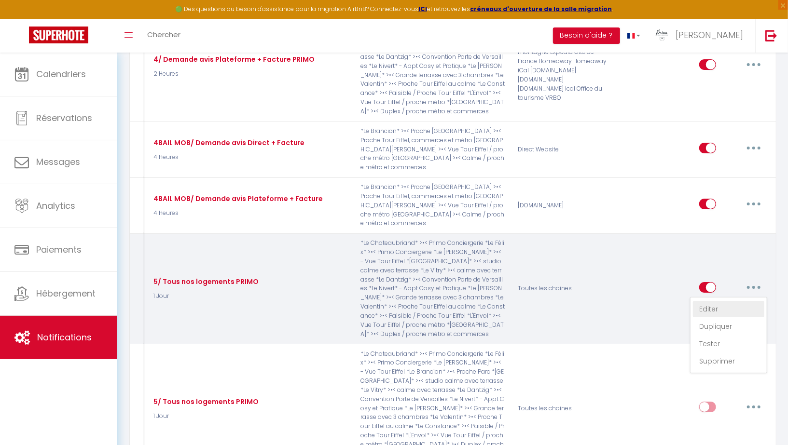
select select
checkbox input "true"
checkbox input "false"
radio input "true"
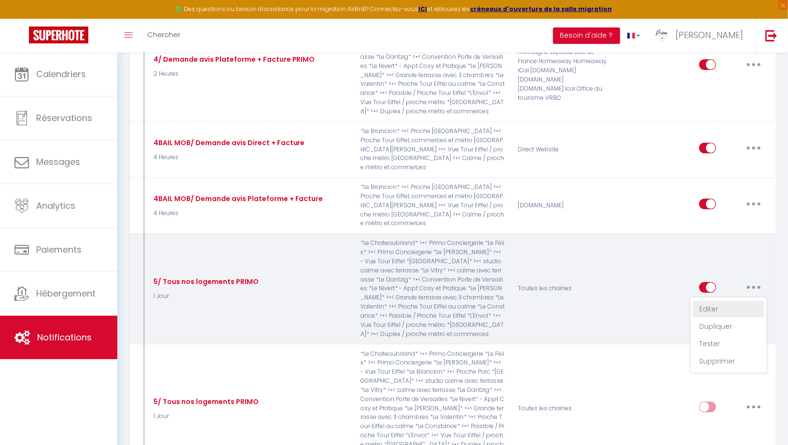
select select "sms"
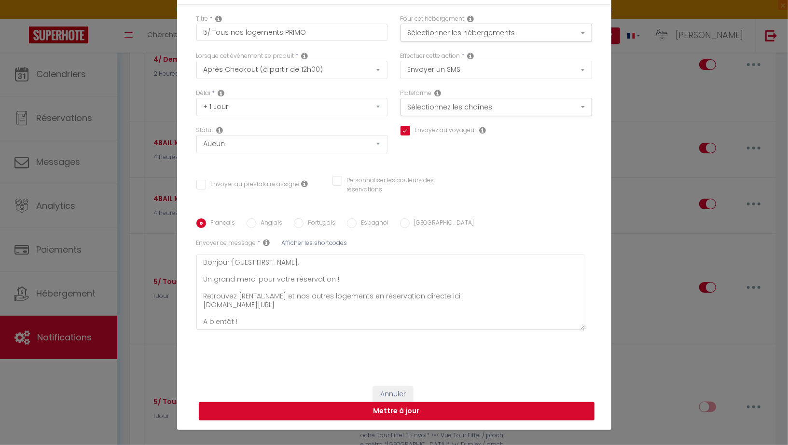
scroll to position [0, 0]
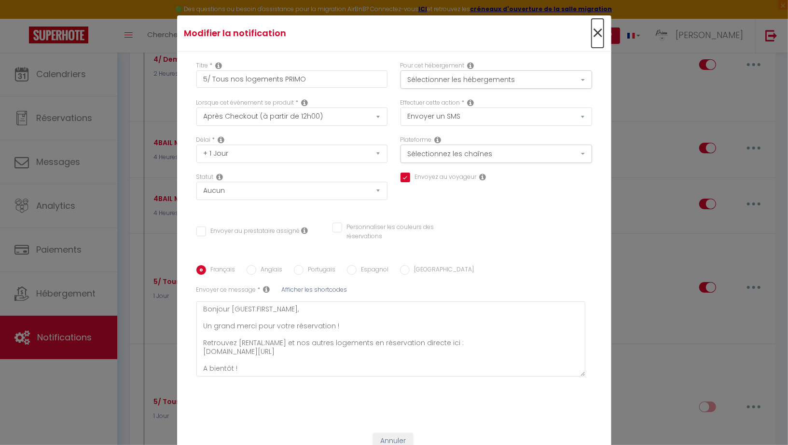
click at [600, 33] on span "×" at bounding box center [598, 33] width 12 height 29
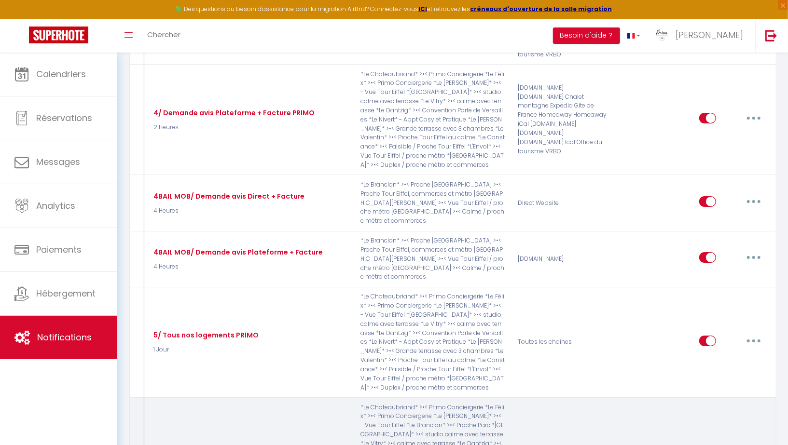
scroll to position [2094, 0]
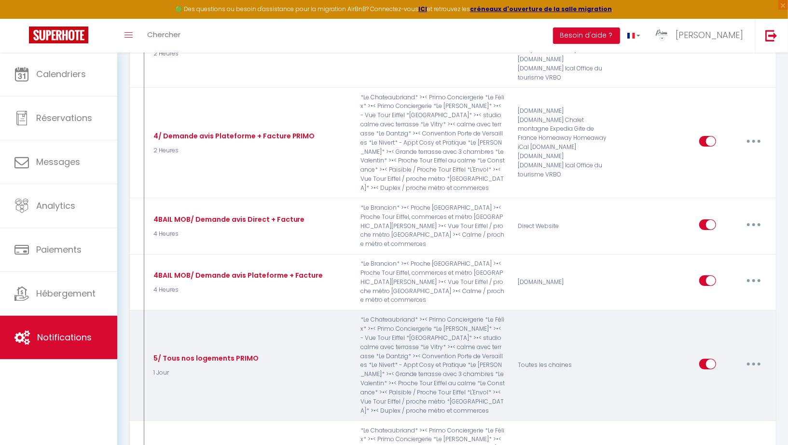
click at [752, 357] on button "button" at bounding box center [753, 364] width 27 height 15
click at [711, 378] on link "Editer" at bounding box center [728, 386] width 71 height 16
checkbox input "true"
checkbox input "false"
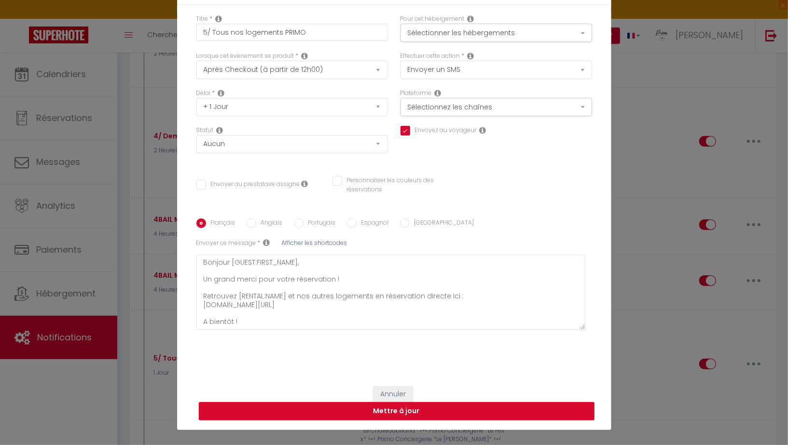
scroll to position [0, 0]
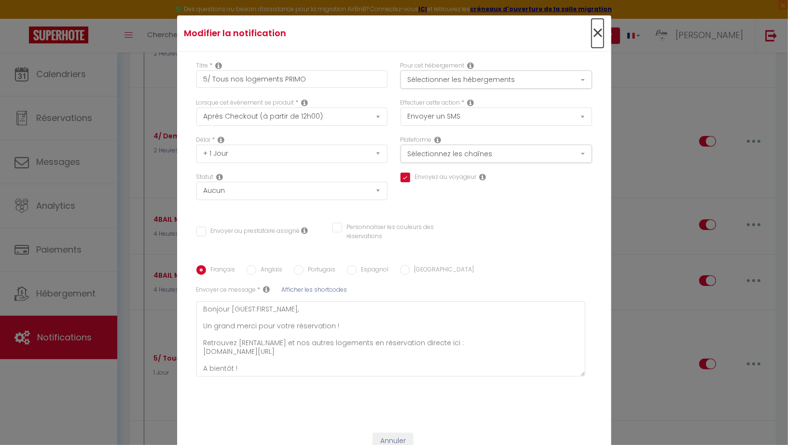
click at [596, 34] on span "×" at bounding box center [598, 33] width 12 height 29
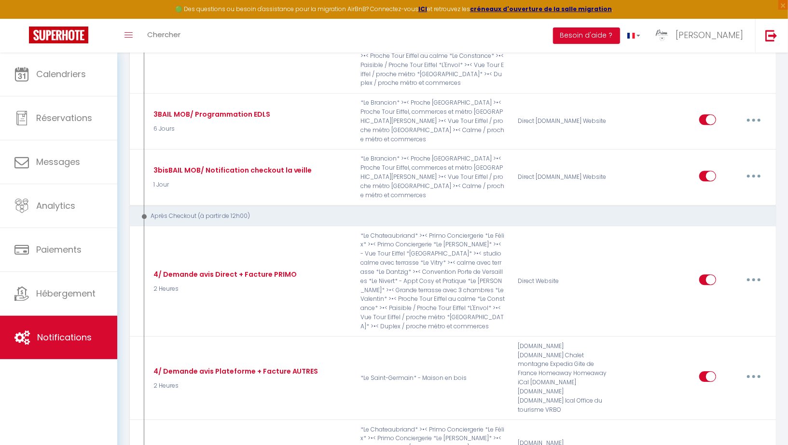
scroll to position [1754, 0]
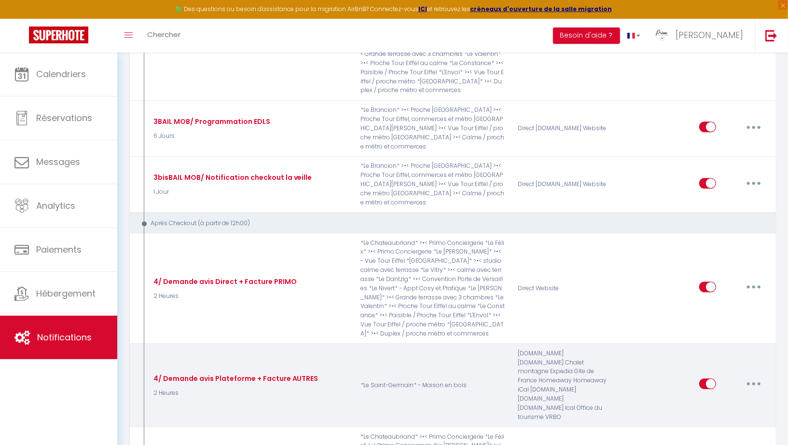
click at [750, 376] on button "button" at bounding box center [753, 383] width 27 height 15
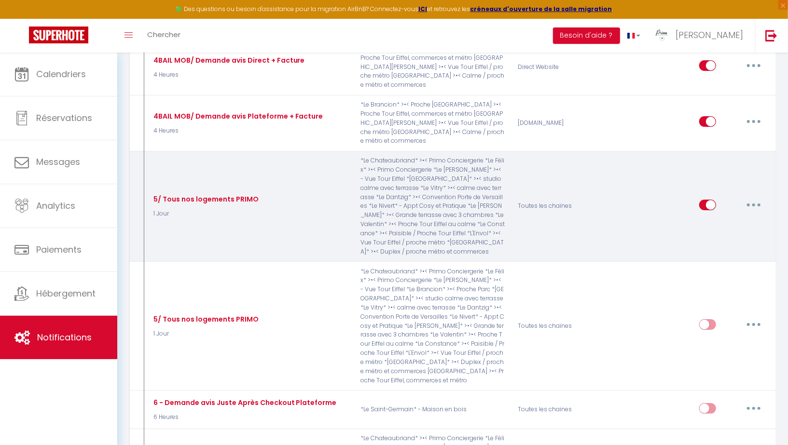
scroll to position [2256, 0]
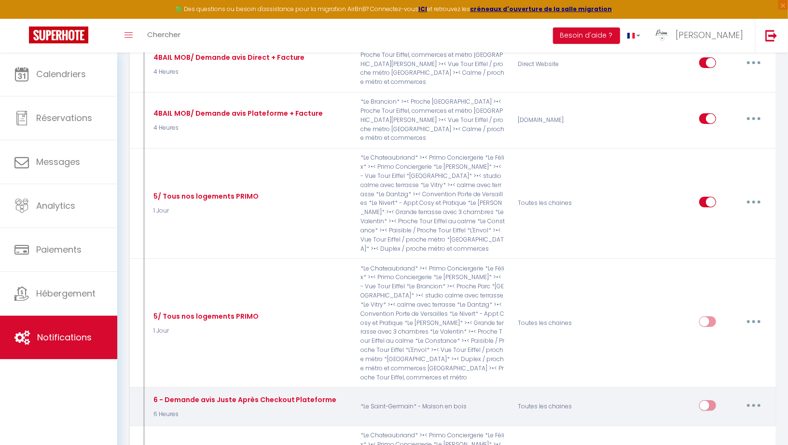
click at [751, 398] on button "button" at bounding box center [753, 405] width 27 height 15
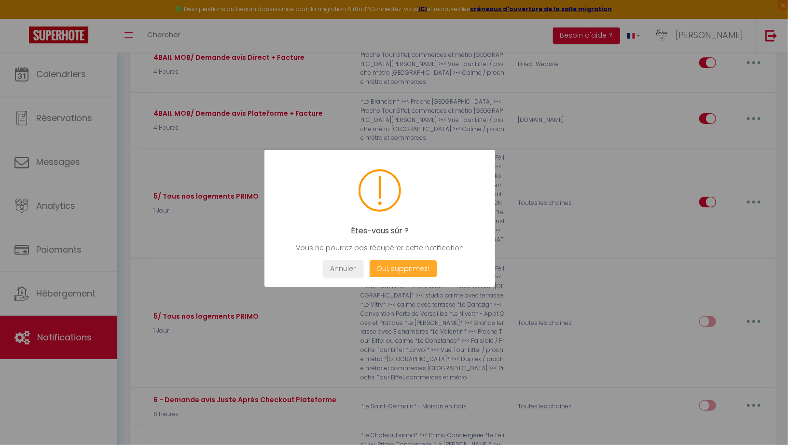
click at [400, 268] on button "Oui, supprimez!" at bounding box center [402, 269] width 67 height 17
checkbox input "true"
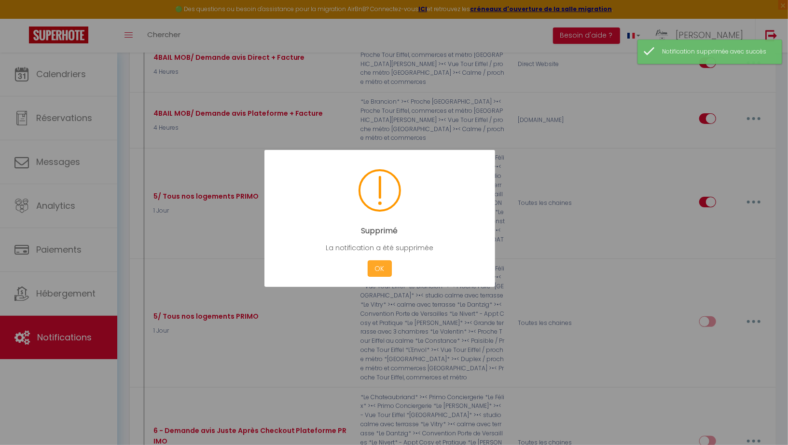
click at [380, 267] on button "OK" at bounding box center [380, 269] width 24 height 17
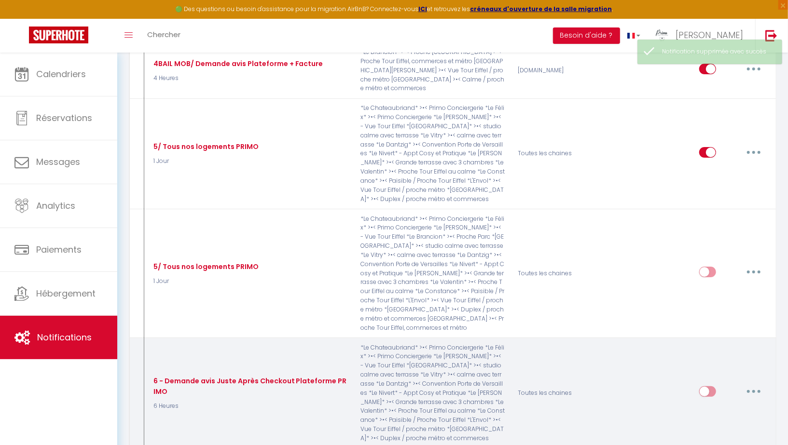
scroll to position [2299, 0]
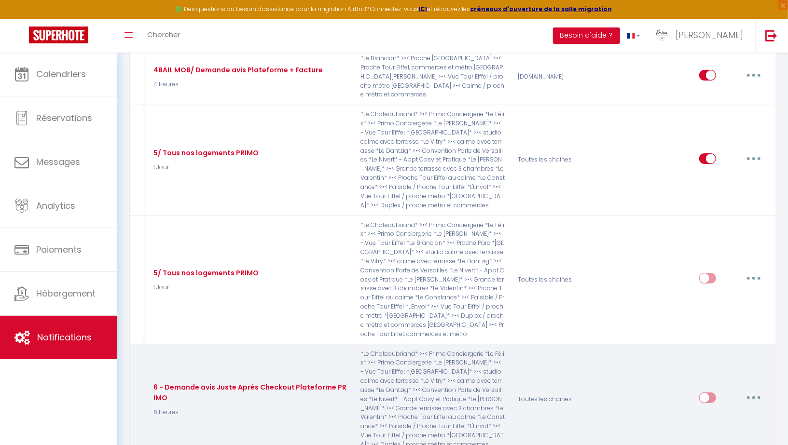
click at [754, 390] on button "button" at bounding box center [753, 397] width 27 height 15
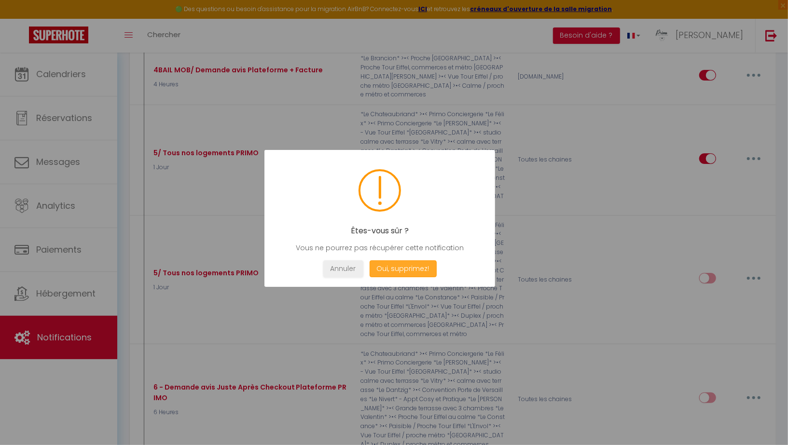
click at [405, 271] on button "Oui, supprimez!" at bounding box center [402, 269] width 67 height 17
checkbox input "true"
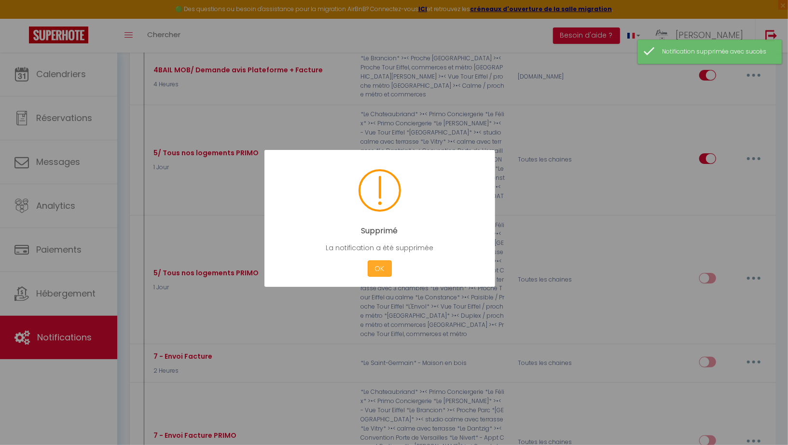
click at [374, 266] on button "OK" at bounding box center [380, 269] width 24 height 17
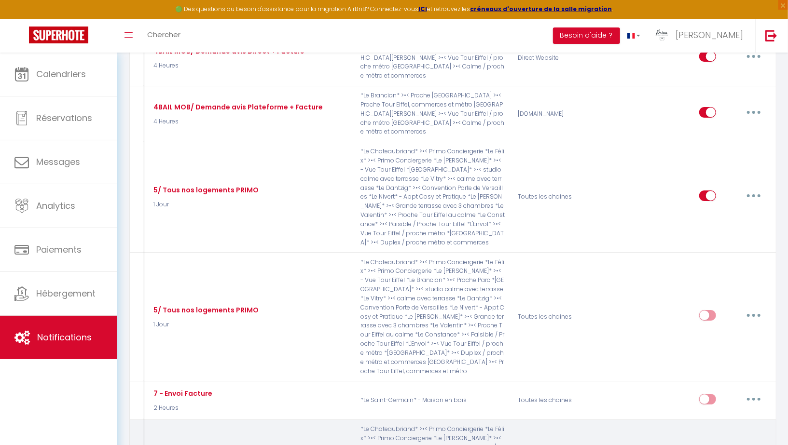
scroll to position [2281, 0]
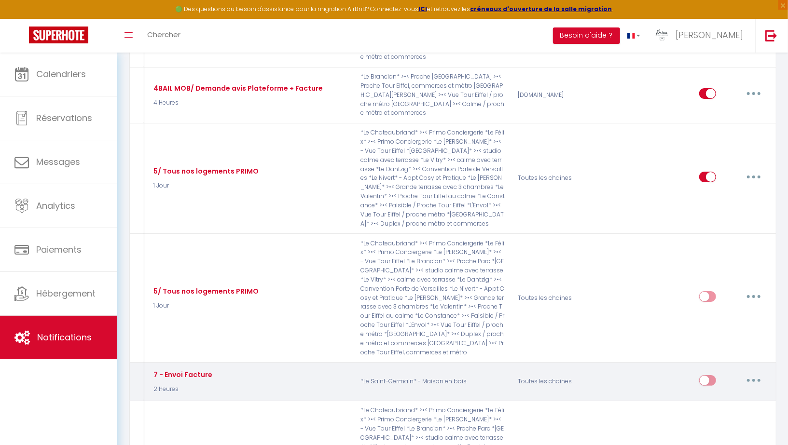
click at [755, 373] on button "button" at bounding box center [753, 380] width 27 height 15
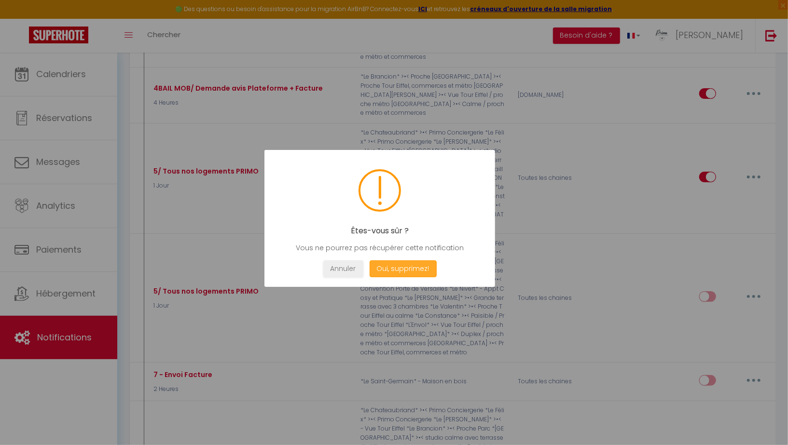
click at [394, 265] on button "Oui, supprimez!" at bounding box center [402, 269] width 67 height 17
checkbox input "true"
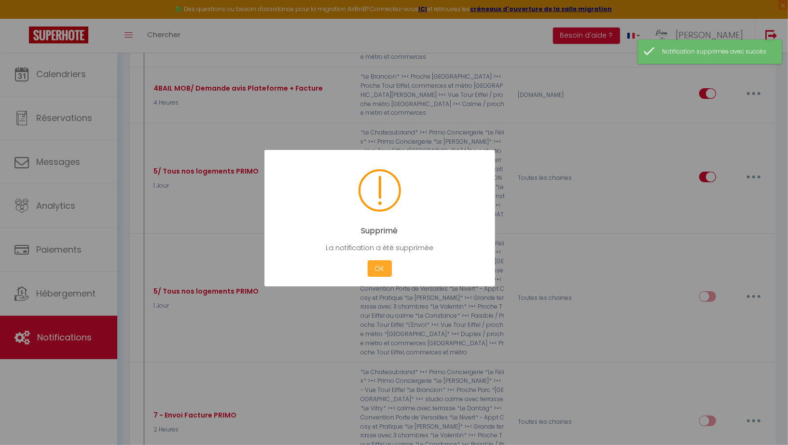
click at [382, 268] on button "OK" at bounding box center [380, 269] width 24 height 17
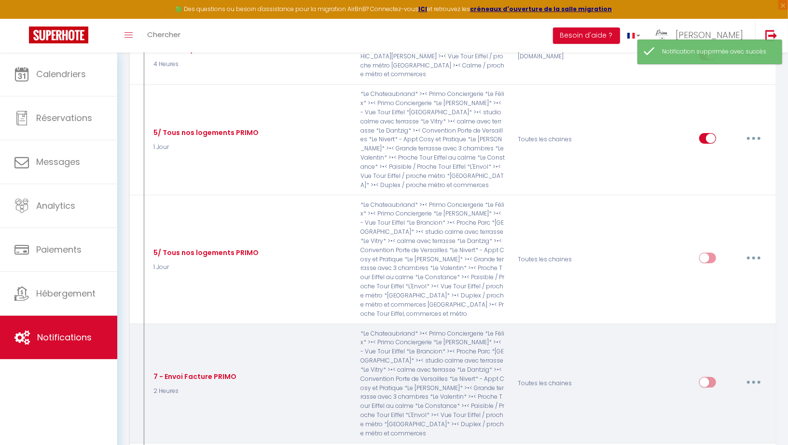
scroll to position [2340, 0]
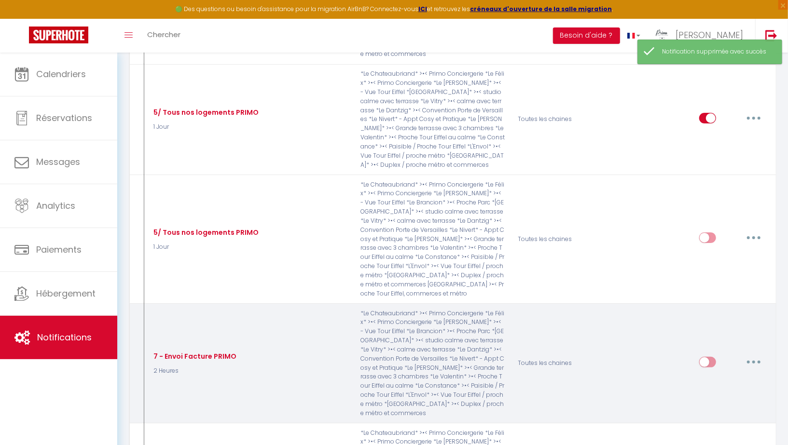
click at [749, 355] on button "button" at bounding box center [753, 362] width 27 height 15
click at [713, 428] on link "Supprimer" at bounding box center [728, 436] width 71 height 16
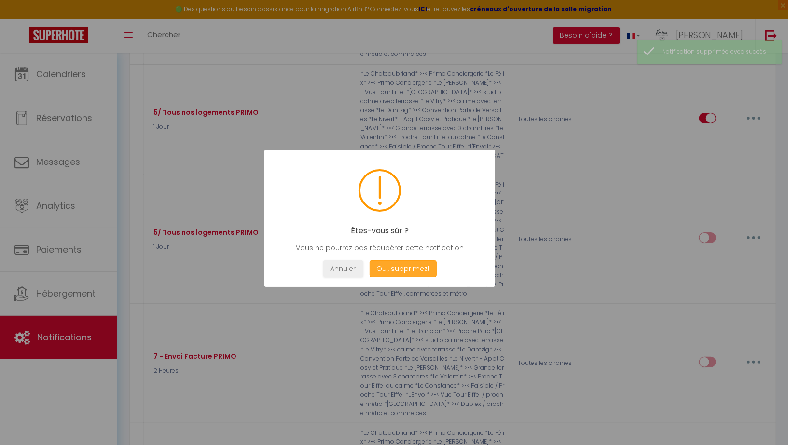
click at [406, 273] on button "Oui, supprimez!" at bounding box center [402, 269] width 67 height 17
checkbox input "true"
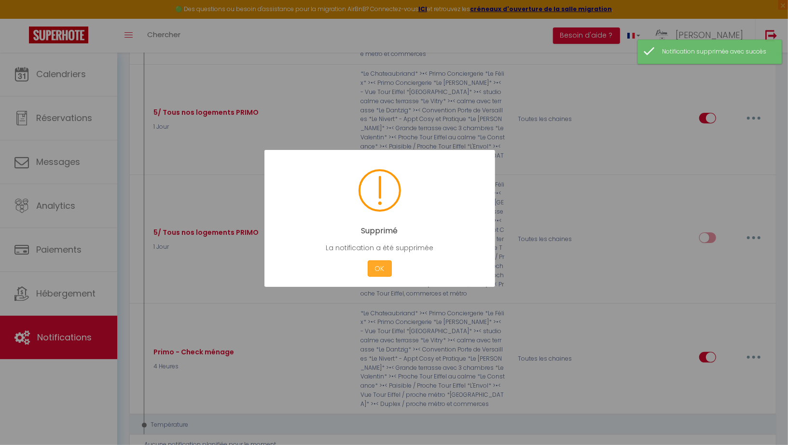
click at [382, 268] on button "OK" at bounding box center [380, 269] width 24 height 17
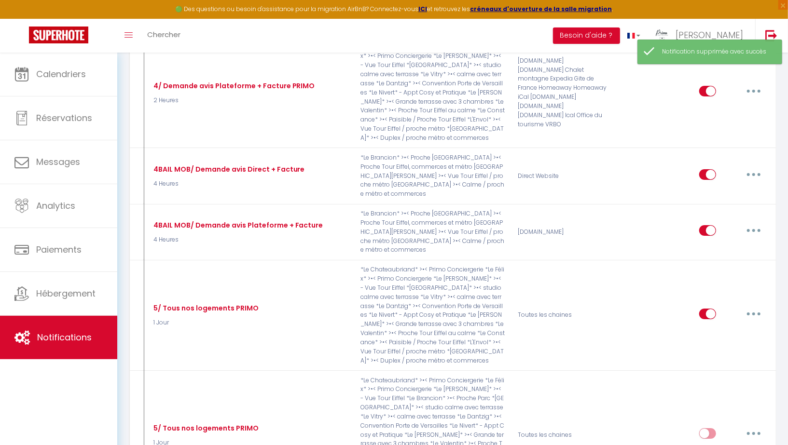
scroll to position [2122, 0]
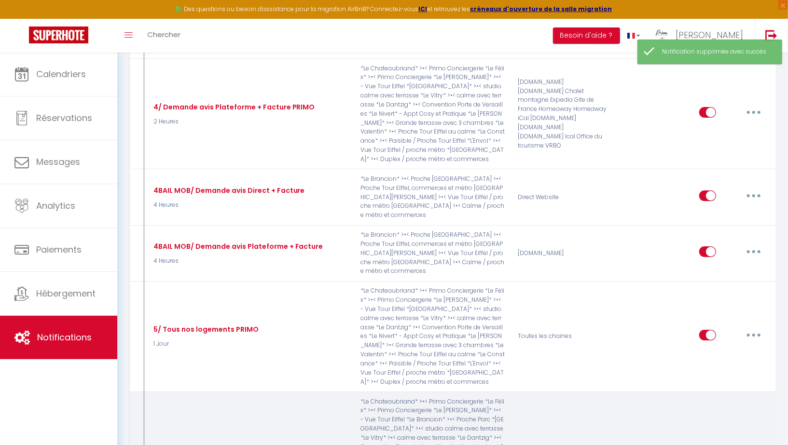
type input "5/ Tous nos logements PRIMO"
select select "5"
select select "sms"
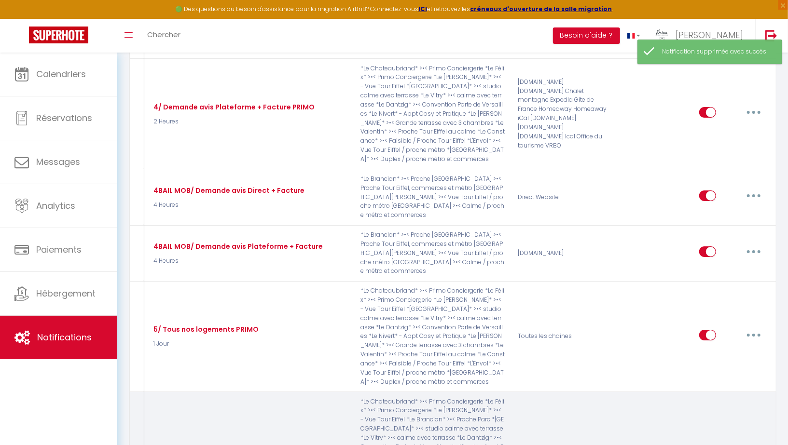
select select "1 Jour"
select select
checkbox input "true"
checkbox input "false"
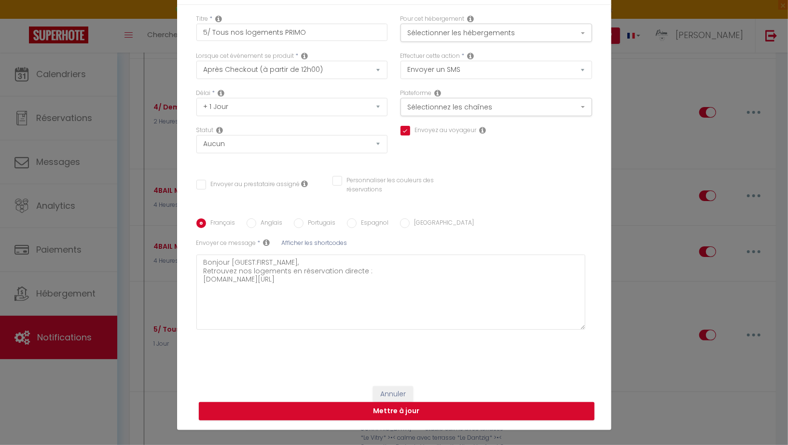
scroll to position [0, 0]
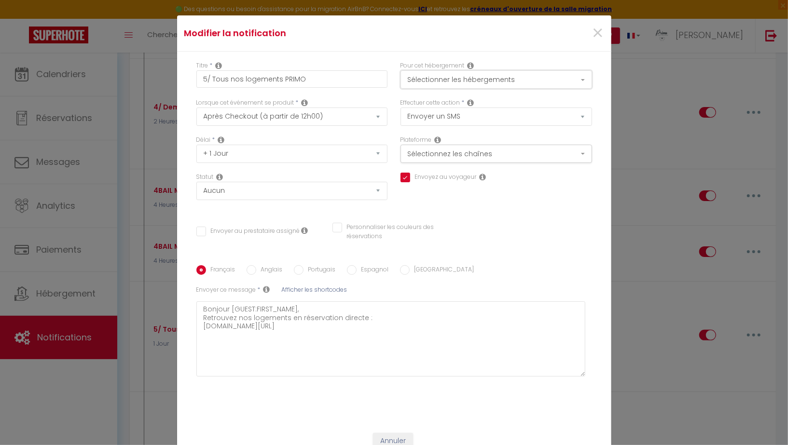
click at [448, 81] on button "Sélectionner les hébergements" at bounding box center [496, 79] width 192 height 18
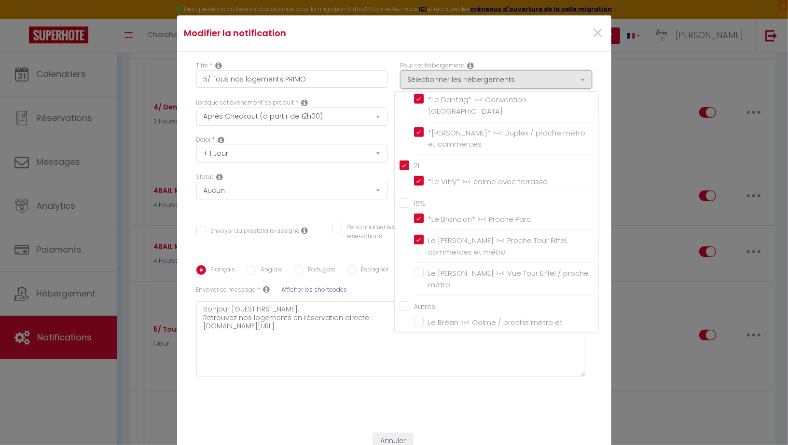
scroll to position [358, 0]
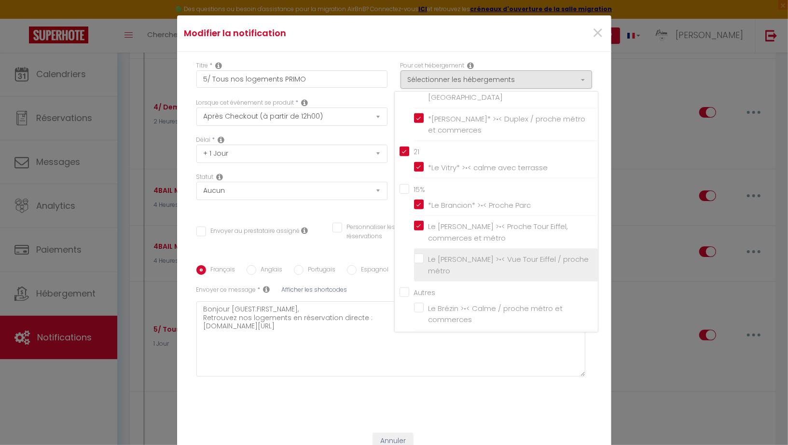
click at [419, 267] on input "Le [PERSON_NAME] >•< Vue Tour Eiffel / proche métro" at bounding box center [506, 266] width 184 height 10
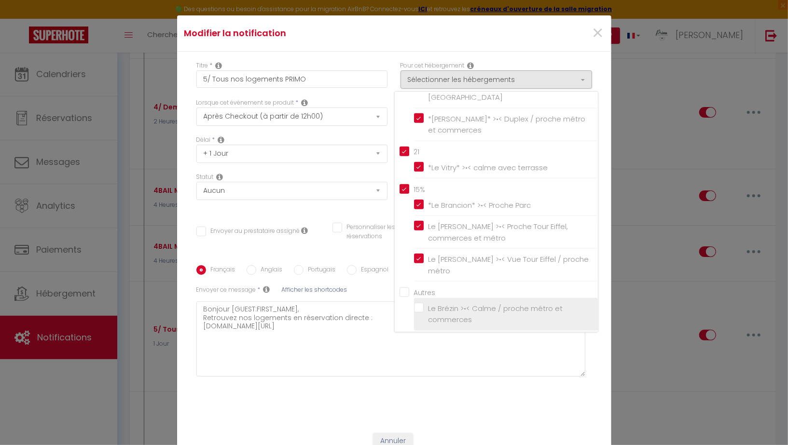
click at [424, 303] on label "Le Brézin >•< Calme / proche métro et commerces" at bounding box center [508, 314] width 168 height 23
click at [417, 309] on input "Le Brézin >•< Calme / proche métro et commerces" at bounding box center [506, 314] width 184 height 10
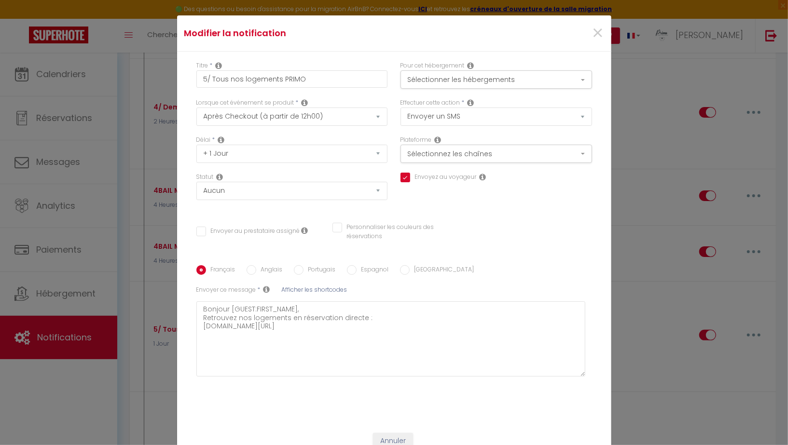
scroll to position [47, 0]
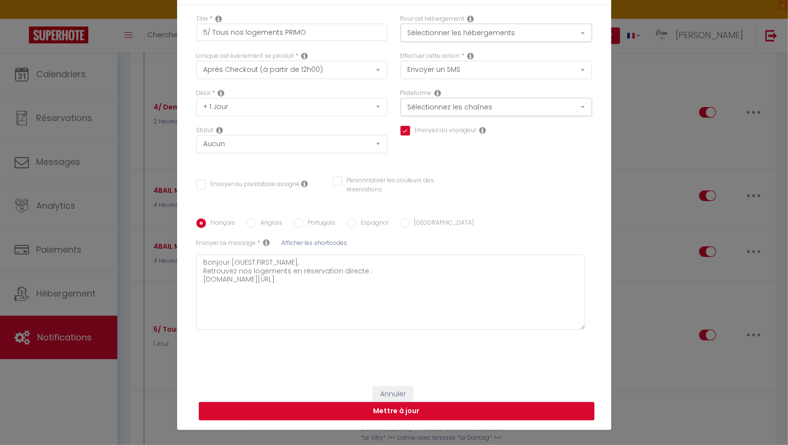
click at [384, 410] on button "Mettre à jour" at bounding box center [397, 411] width 396 height 18
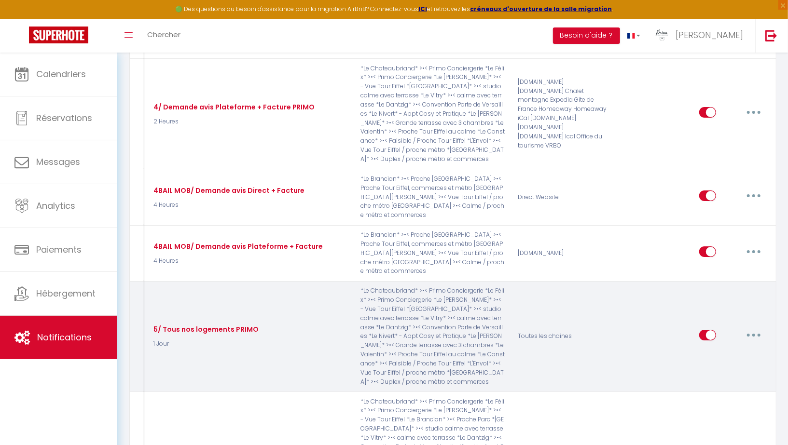
click at [710, 330] on input "checkbox" at bounding box center [707, 337] width 17 height 14
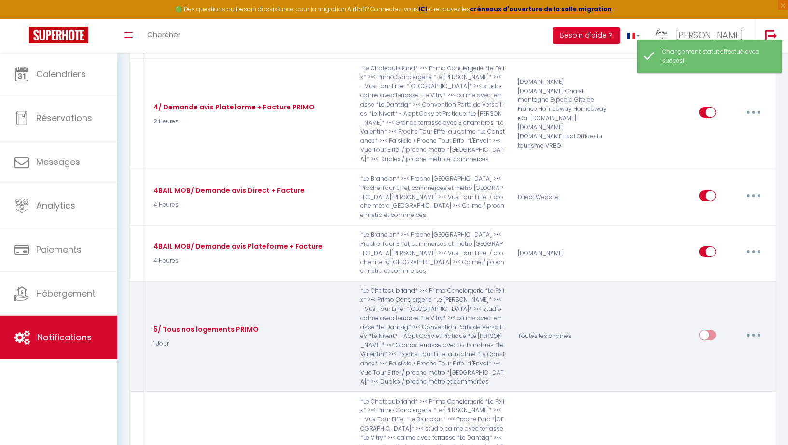
click at [747, 328] on button "button" at bounding box center [753, 335] width 27 height 15
click at [716, 349] on link "Editer" at bounding box center [728, 357] width 71 height 16
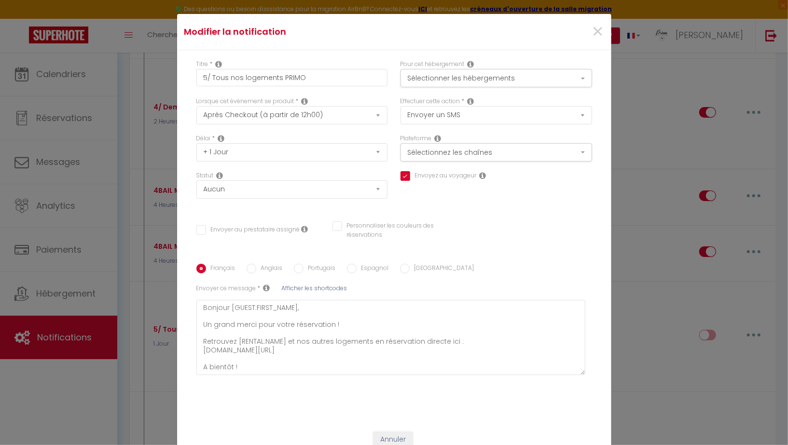
scroll to position [0, 0]
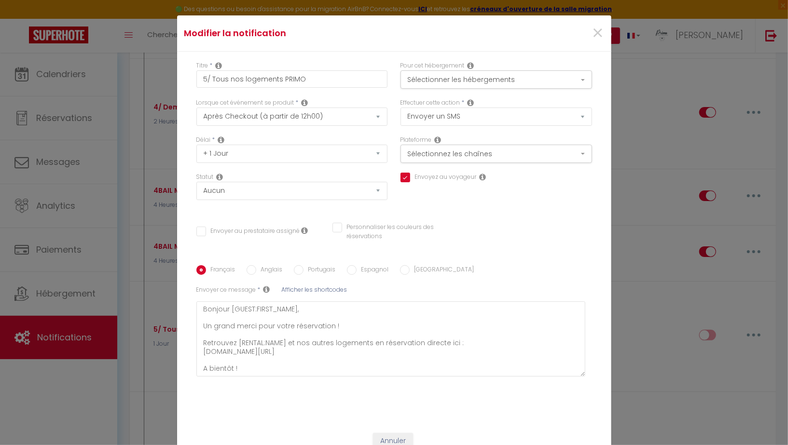
click at [590, 32] on div "×" at bounding box center [538, 33] width 144 height 21
click at [600, 33] on span "×" at bounding box center [598, 33] width 12 height 29
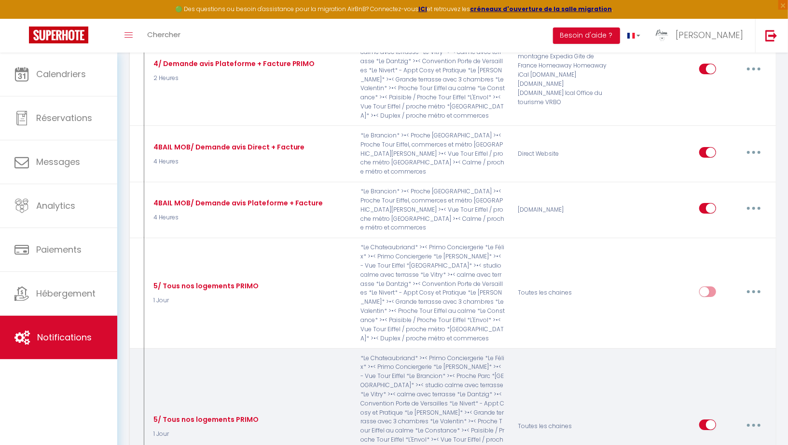
scroll to position [2177, 0]
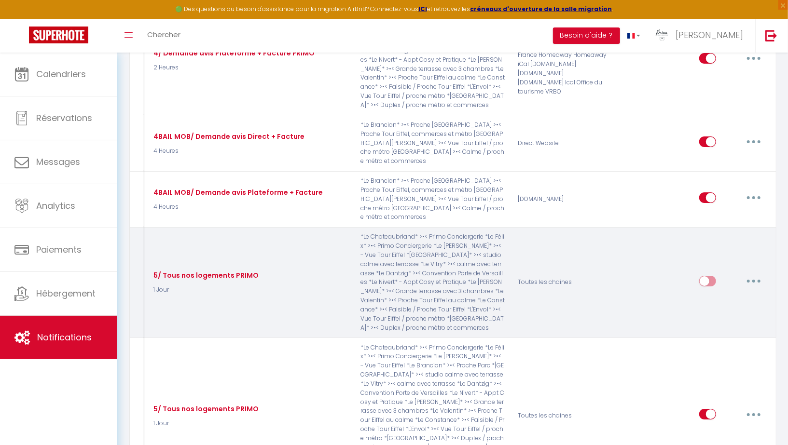
click at [754, 280] on icon "button" at bounding box center [753, 281] width 3 height 3
click at [711, 347] on link "Supprimer" at bounding box center [728, 355] width 71 height 16
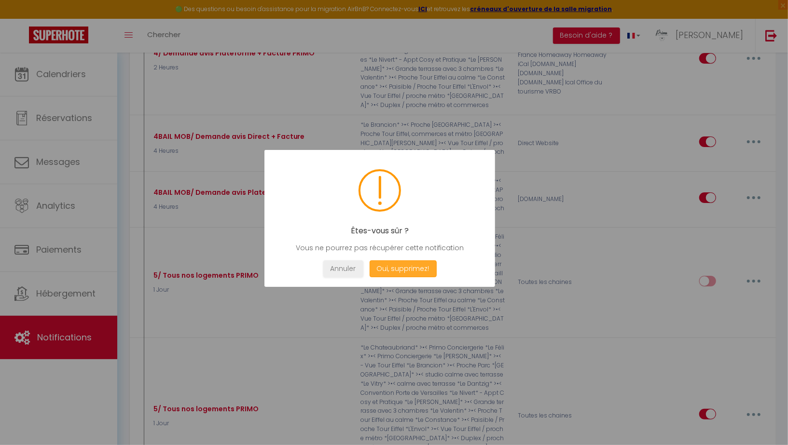
click at [401, 271] on button "Oui, supprimez!" at bounding box center [402, 269] width 67 height 17
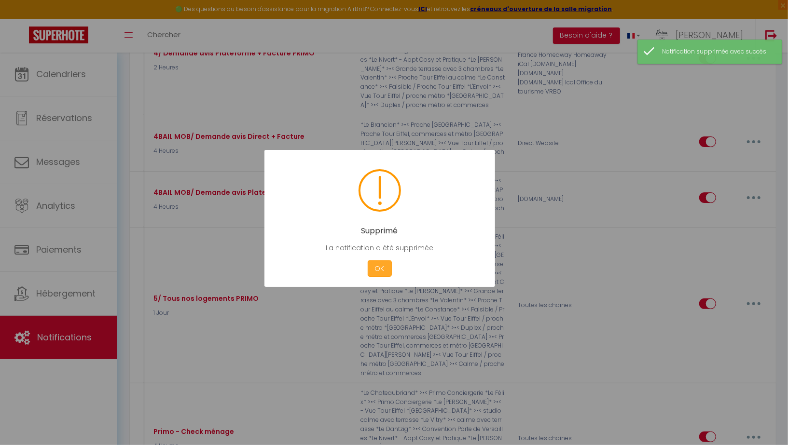
click at [379, 269] on button "OK" at bounding box center [380, 269] width 24 height 17
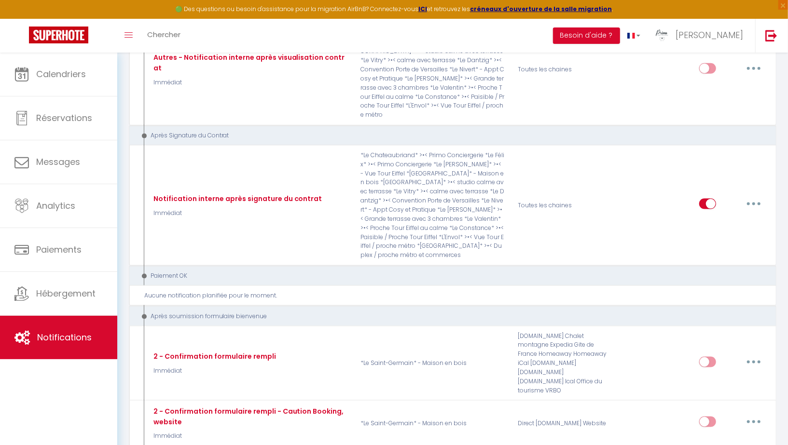
scroll to position [3111, 0]
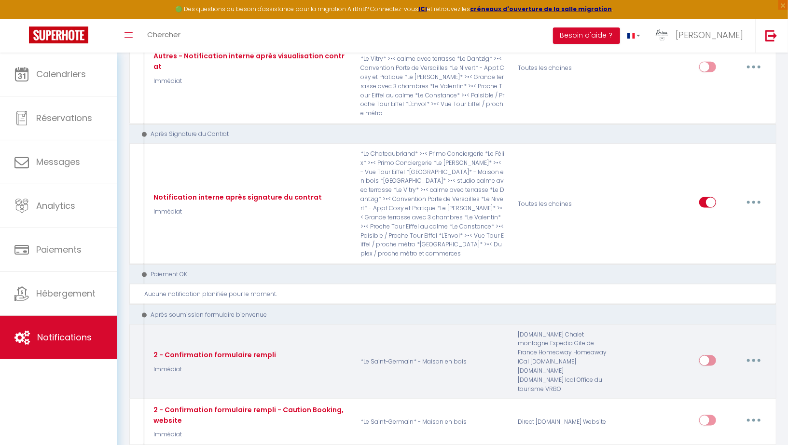
click at [754, 359] on icon "button" at bounding box center [753, 360] width 3 height 3
click at [725, 427] on link "Supprimer" at bounding box center [728, 435] width 71 height 16
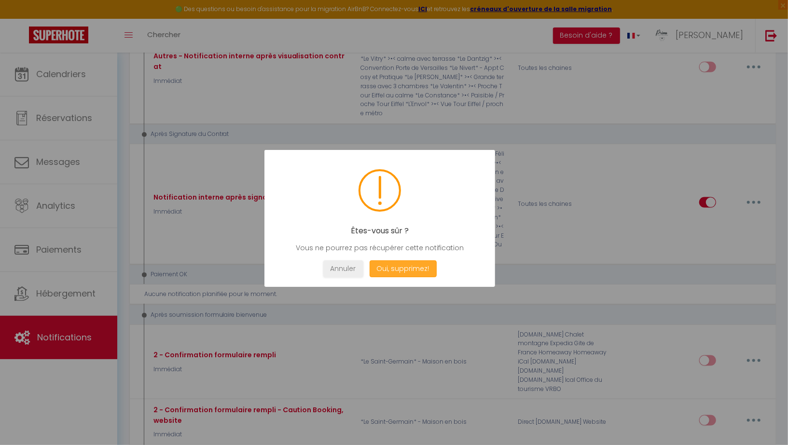
click at [400, 272] on button "Oui, supprimez!" at bounding box center [402, 269] width 67 height 17
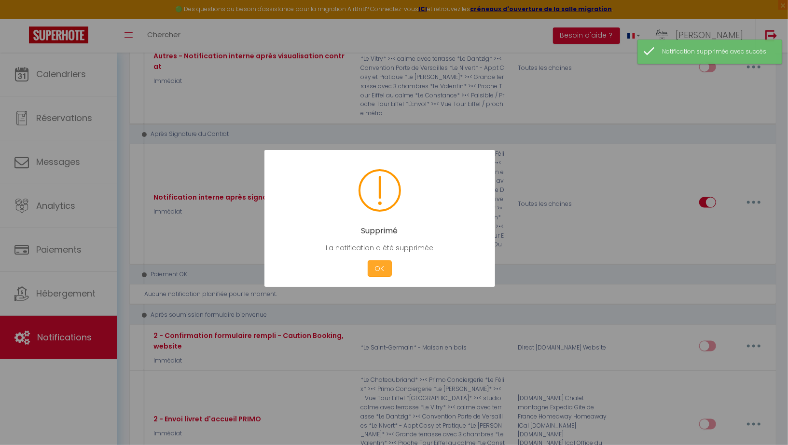
click at [378, 264] on button "OK" at bounding box center [380, 269] width 24 height 17
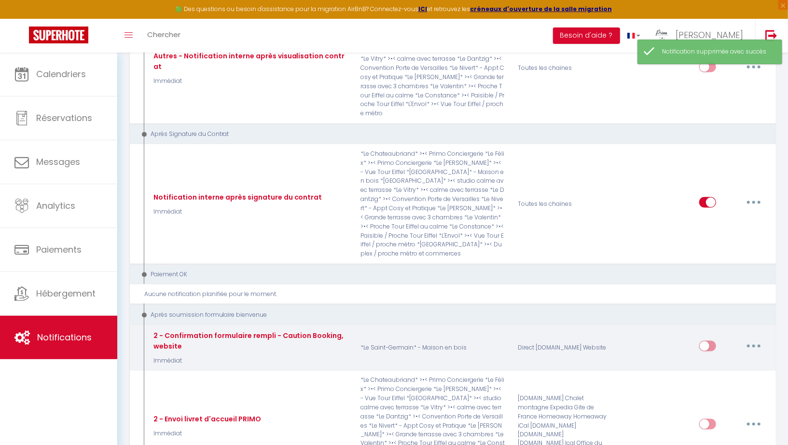
click at [756, 339] on button "button" at bounding box center [753, 346] width 27 height 15
click at [712, 413] on link "Supprimer" at bounding box center [728, 421] width 71 height 16
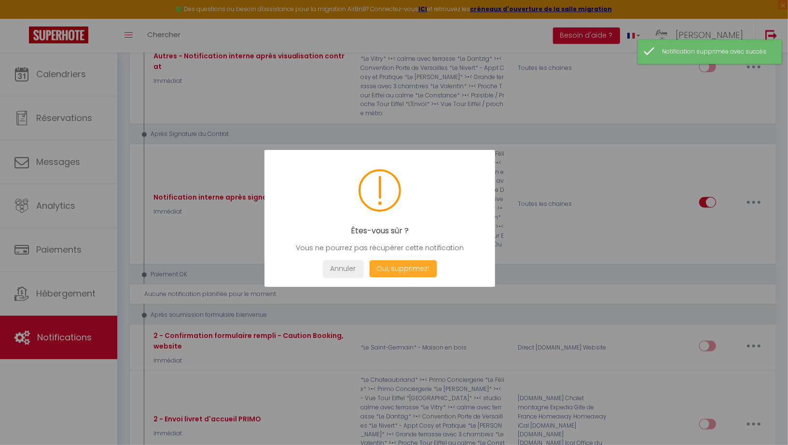
click at [414, 269] on button "Oui, supprimez!" at bounding box center [402, 269] width 67 height 17
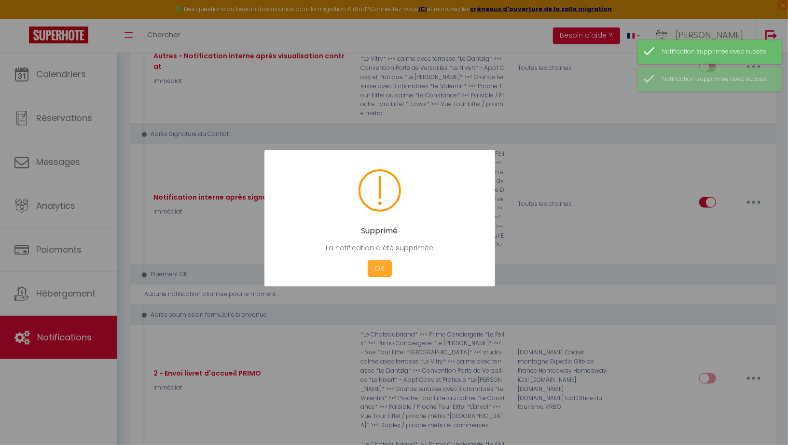
click at [381, 266] on button "OK" at bounding box center [380, 269] width 24 height 17
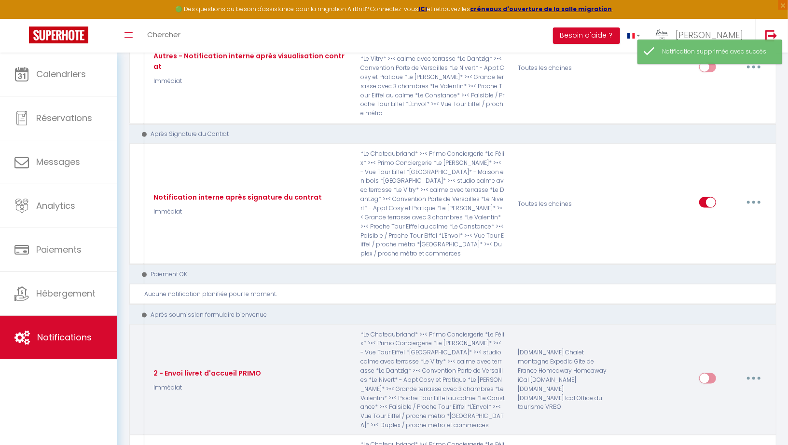
click at [751, 371] on button "button" at bounding box center [753, 378] width 27 height 15
click at [722, 445] on link "Supprimer" at bounding box center [728, 453] width 71 height 16
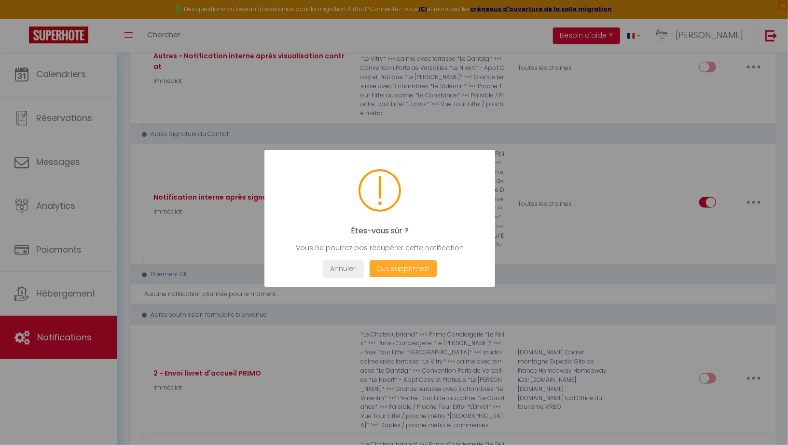
click at [397, 271] on button "Oui, supprimez!" at bounding box center [402, 269] width 67 height 17
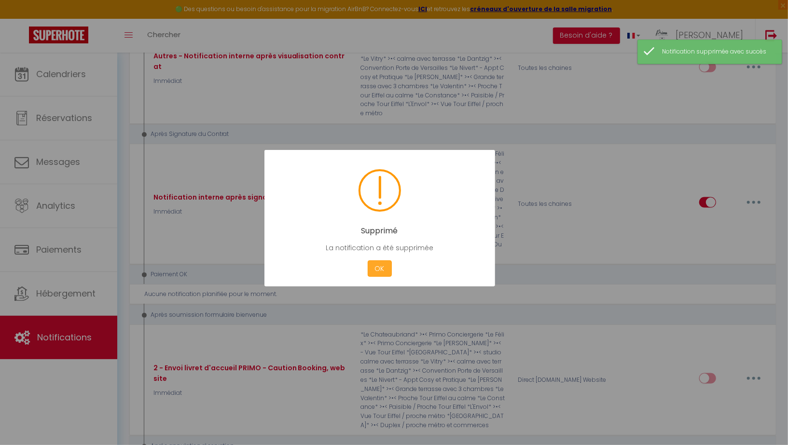
click at [378, 267] on button "OK" at bounding box center [380, 269] width 24 height 17
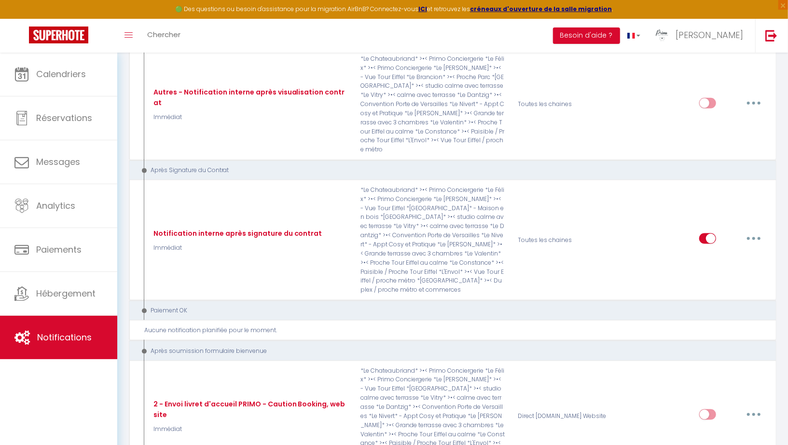
scroll to position [3075, 0]
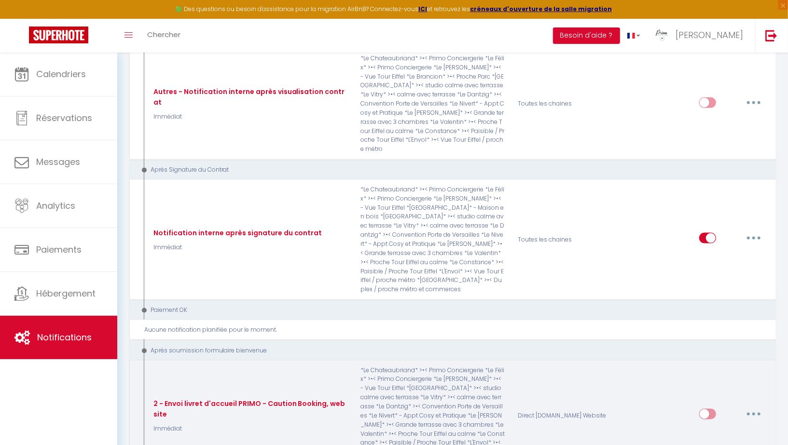
click at [754, 407] on button "button" at bounding box center [753, 414] width 27 height 15
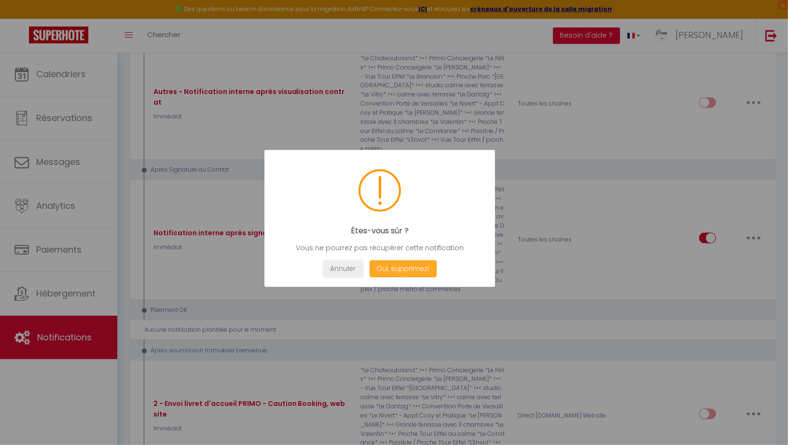
click at [400, 272] on button "Oui, supprimez!" at bounding box center [402, 269] width 67 height 17
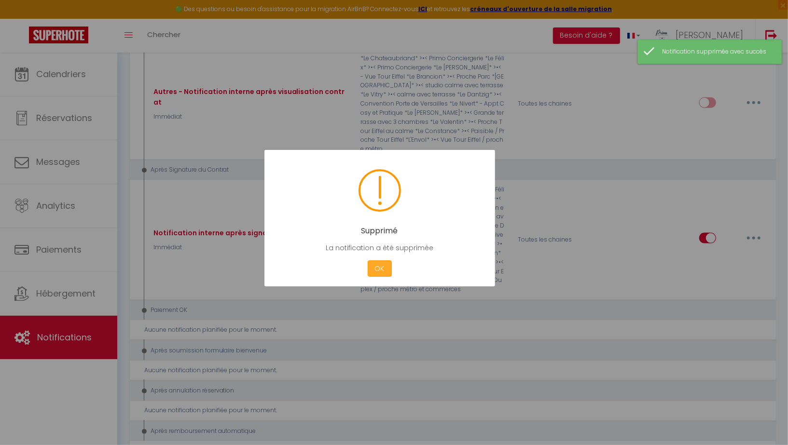
click at [379, 265] on button "OK" at bounding box center [380, 269] width 24 height 17
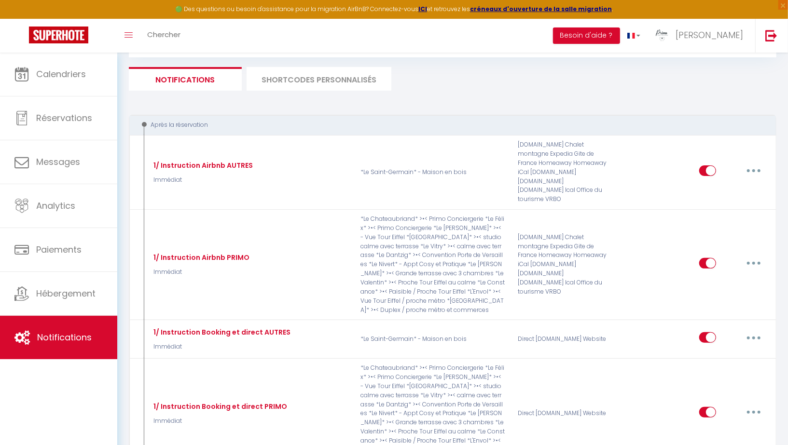
scroll to position [0, 0]
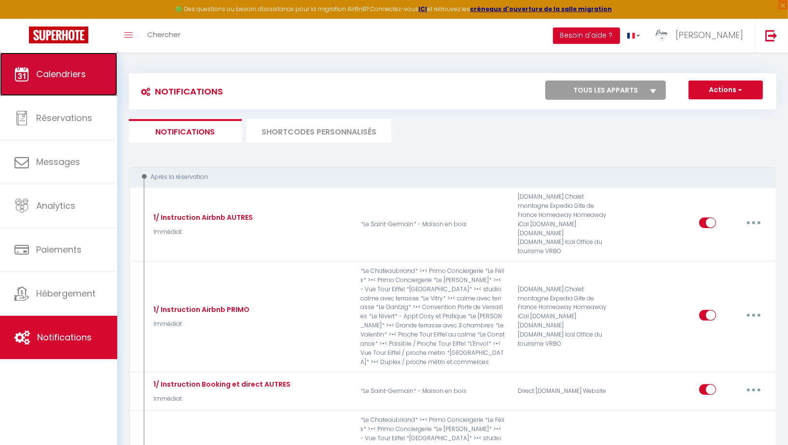
click at [75, 81] on link "Calendriers" at bounding box center [58, 74] width 117 height 43
